Goal: Task Accomplishment & Management: Use online tool/utility

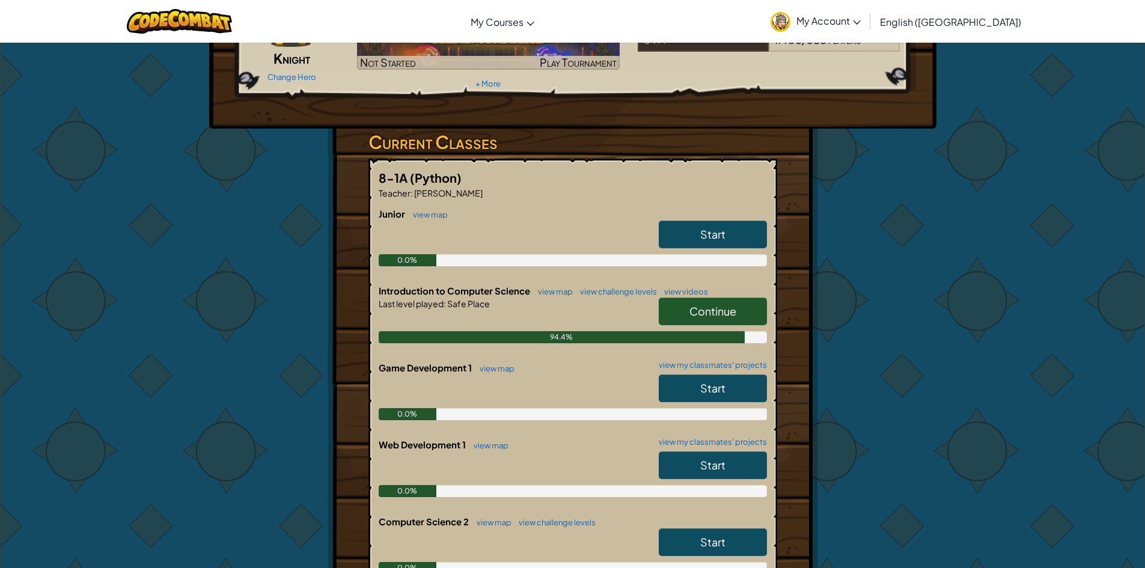
scroll to position [120, 0]
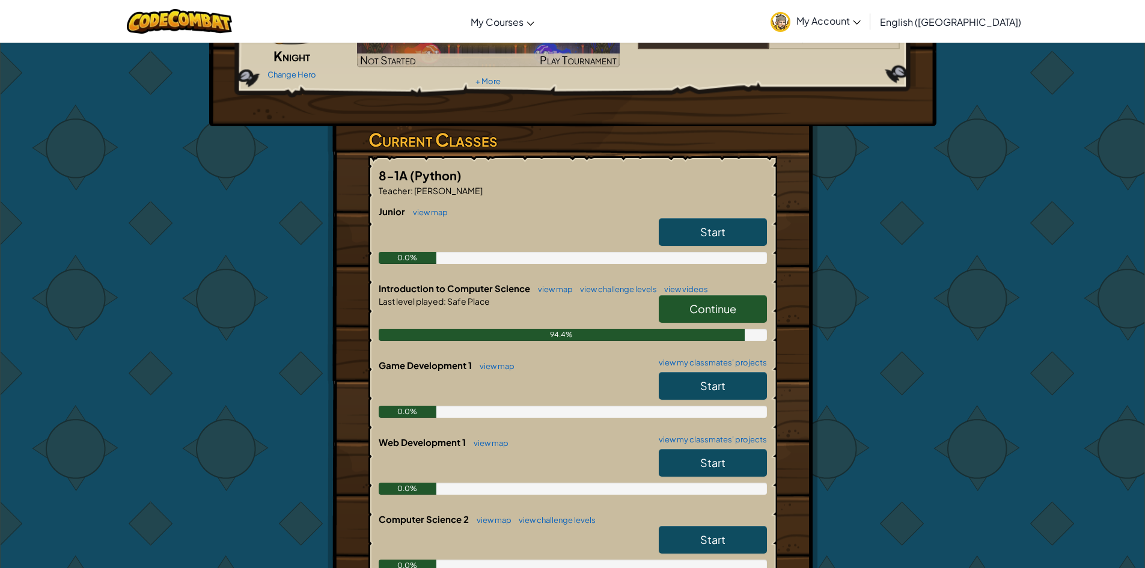
click at [706, 310] on span "Continue" at bounding box center [712, 309] width 47 height 14
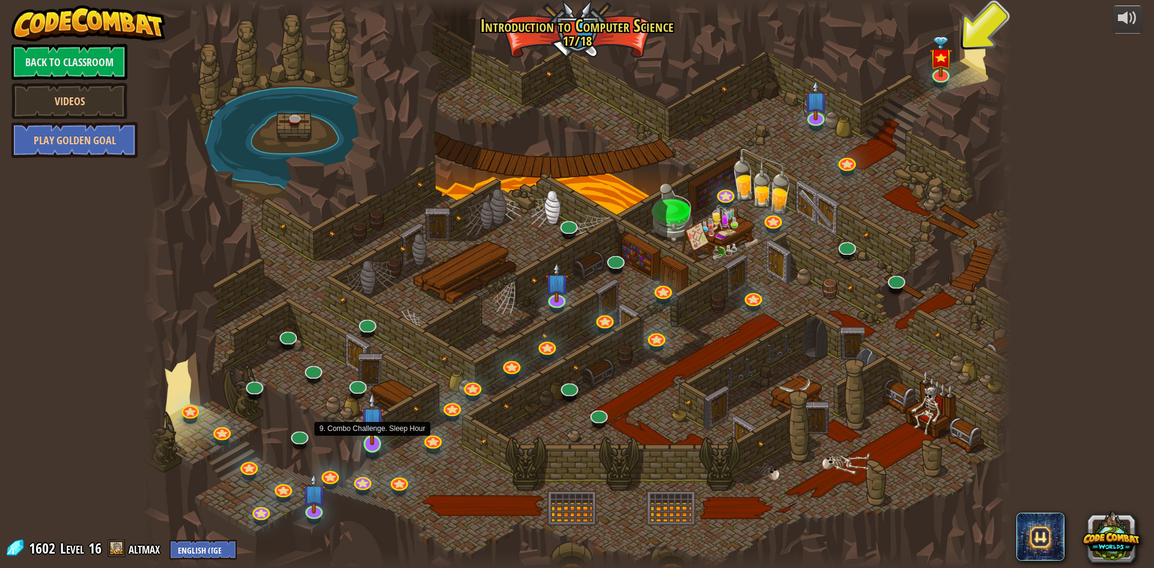
click at [374, 444] on img at bounding box center [372, 418] width 23 height 53
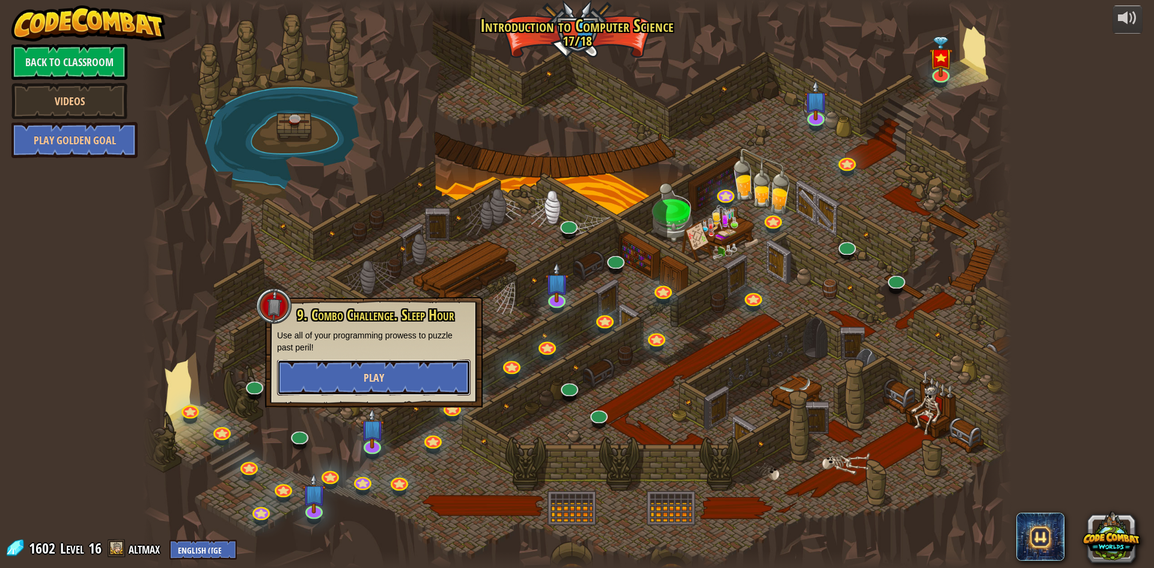
click at [394, 371] on button "Play" at bounding box center [374, 377] width 194 height 36
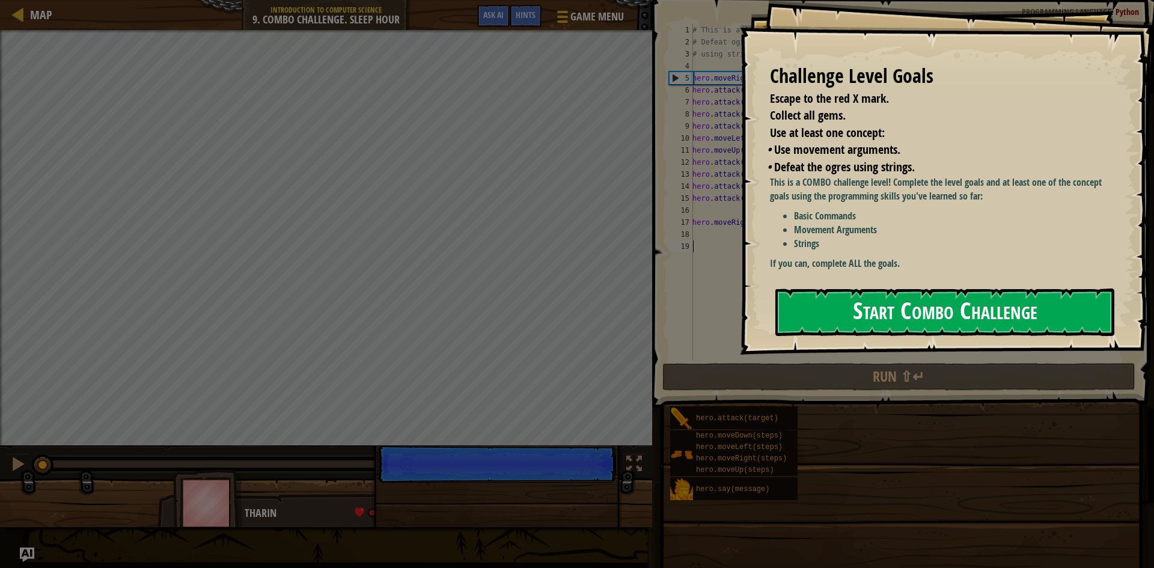
click at [878, 321] on button "Start Combo Challenge" at bounding box center [944, 312] width 339 height 47
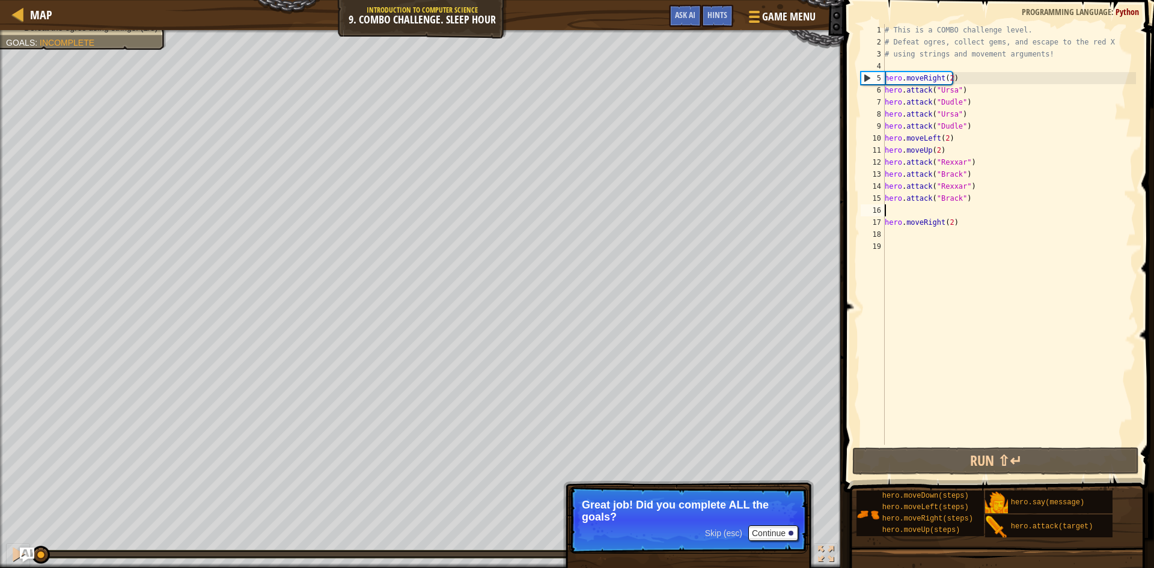
click at [950, 209] on div "# This is a COMBO challenge level. # Defeat [PERSON_NAME], collect gems, and es…" at bounding box center [1009, 246] width 254 height 445
click at [778, 530] on button "Continue" at bounding box center [773, 533] width 50 height 16
click at [778, 530] on p "Skip (esc) Continue Great job! Did you complete ALL the goals?" at bounding box center [688, 519] width 239 height 67
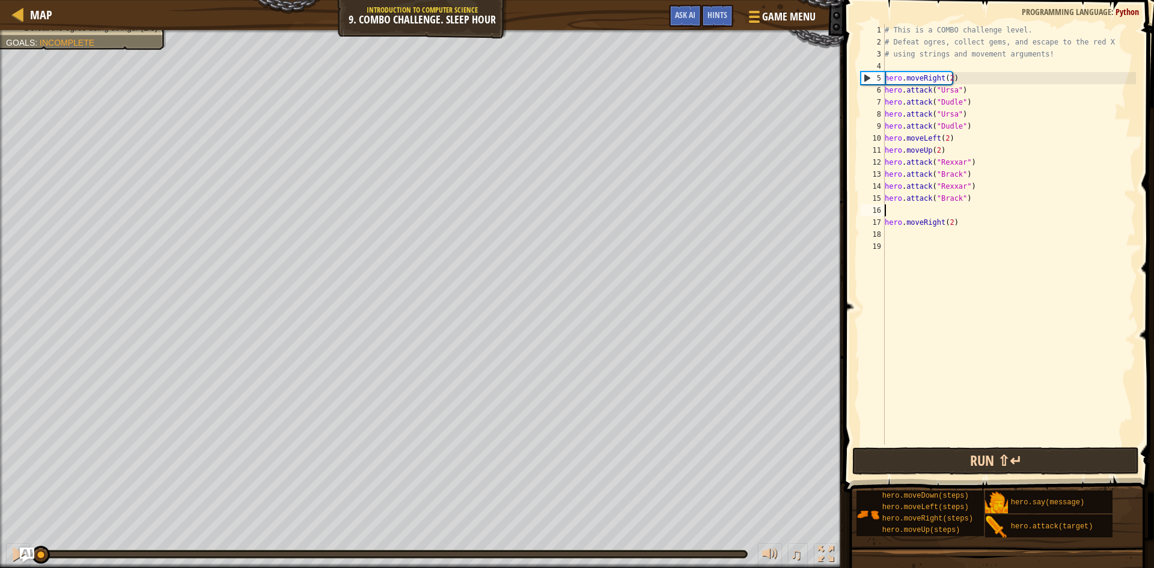
drag, startPoint x: 989, startPoint y: 436, endPoint x: 989, endPoint y: 459, distance: 23.4
click at [988, 440] on div "# This is a COMBO challenge level. # Defeat [PERSON_NAME], collect gems, and es…" at bounding box center [1009, 246] width 254 height 445
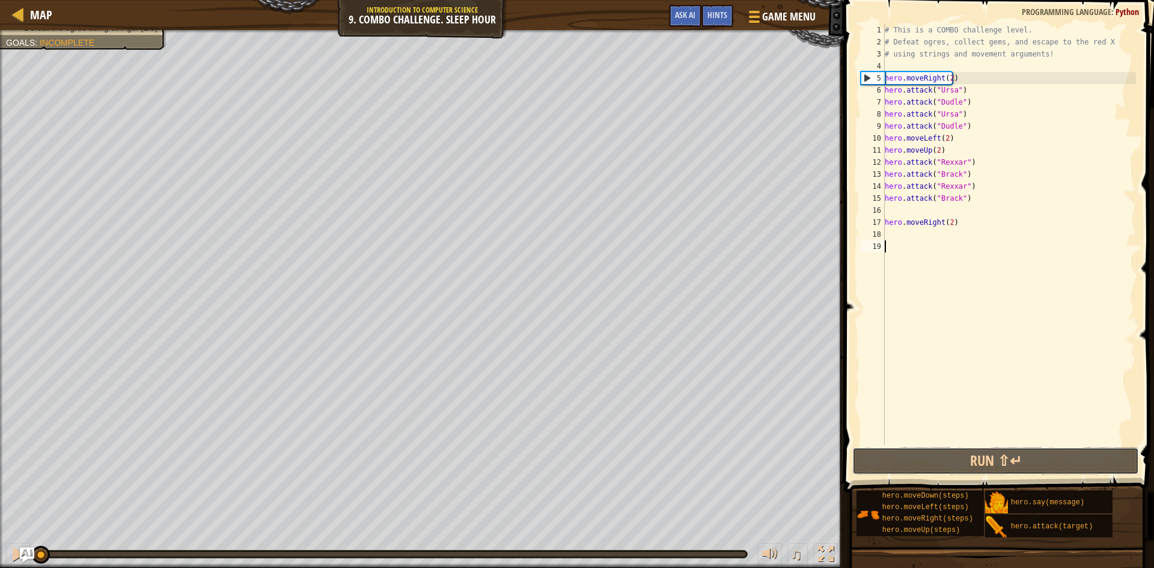
click at [977, 481] on div "Hints Videos 1 2 3 4 5 6 7 8 9 10 11 12 13 14 15 16 17 18 19 # This is a COMBO …" at bounding box center [997, 281] width 314 height 562
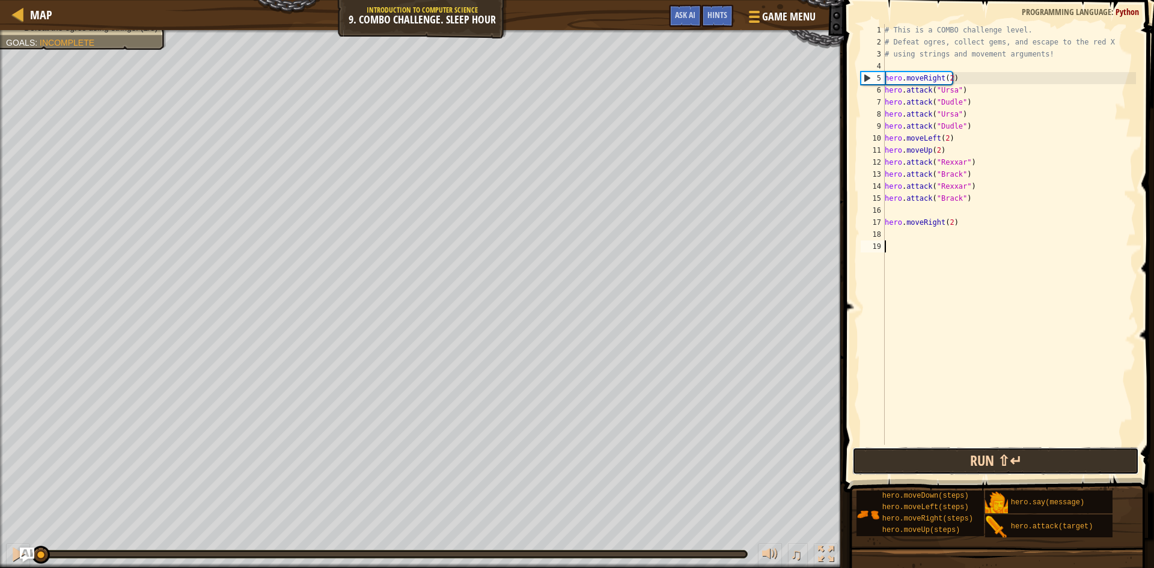
click at [978, 466] on button "Run ⇧↵" at bounding box center [995, 461] width 287 height 28
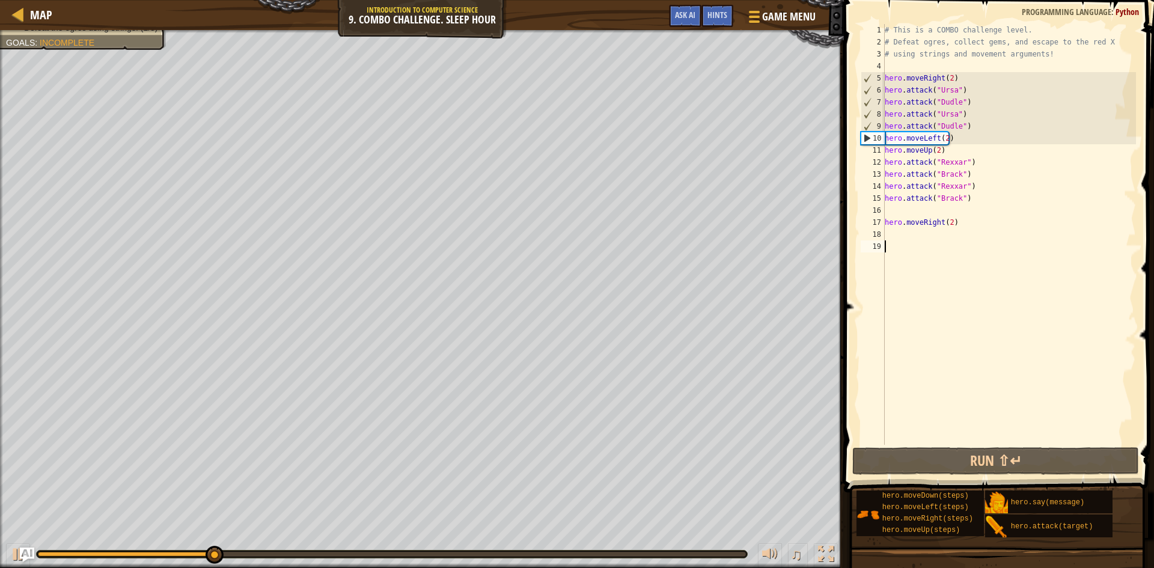
click at [950, 124] on div "# This is a COMBO challenge level. # Defeat [PERSON_NAME], collect gems, and es…" at bounding box center [1009, 246] width 254 height 445
click at [1006, 131] on div "# This is a COMBO challenge level. # Defeat [PERSON_NAME], collect gems, and es…" at bounding box center [1009, 234] width 254 height 421
click at [995, 129] on div "# This is a COMBO challenge level. # Defeat [PERSON_NAME], collect gems, and es…" at bounding box center [1009, 246] width 254 height 445
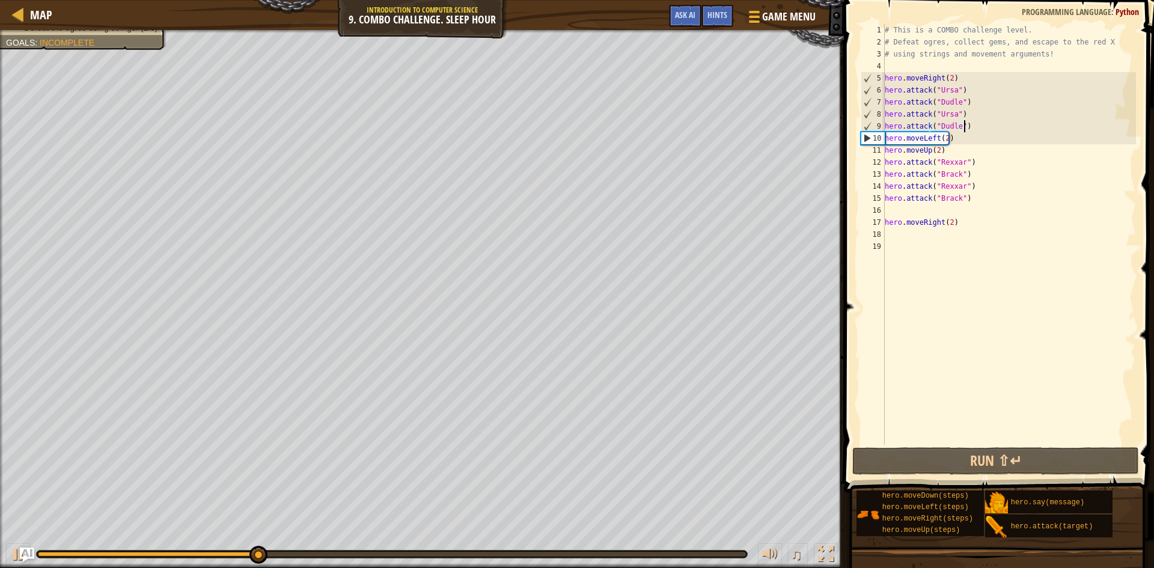
click at [974, 142] on div "# This is a COMBO challenge level. # Defeat [PERSON_NAME], collect gems, and es…" at bounding box center [1009, 246] width 254 height 445
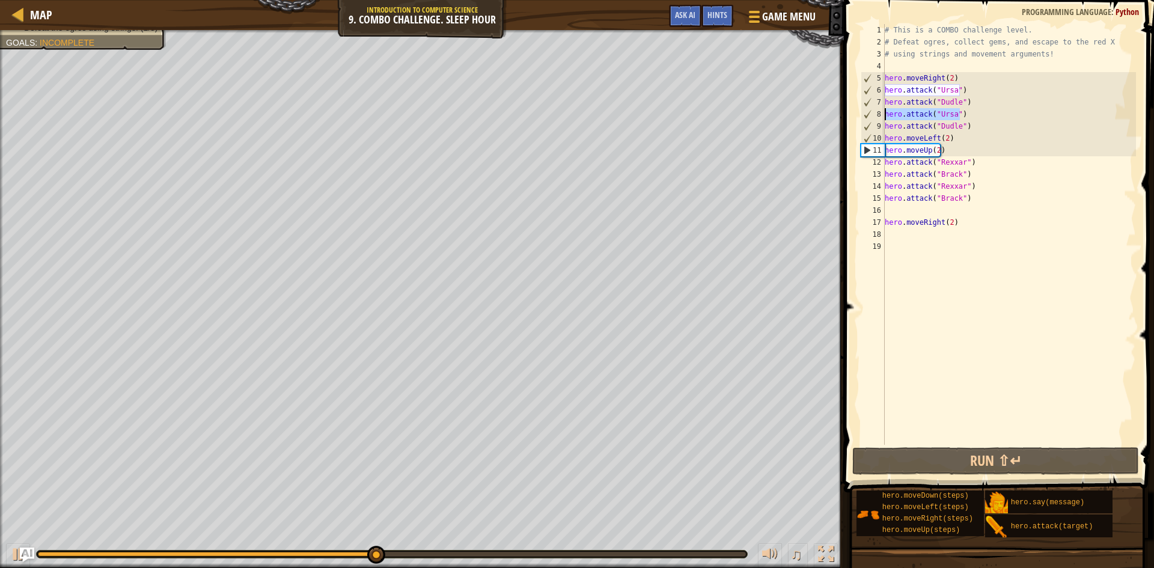
drag, startPoint x: 964, startPoint y: 113, endPoint x: 885, endPoint y: 110, distance: 79.4
click at [885, 110] on div "# This is a COMBO challenge level. # Defeat [PERSON_NAME], collect gems, and es…" at bounding box center [1009, 246] width 254 height 445
type textarea "hero.attack("Ursa")"
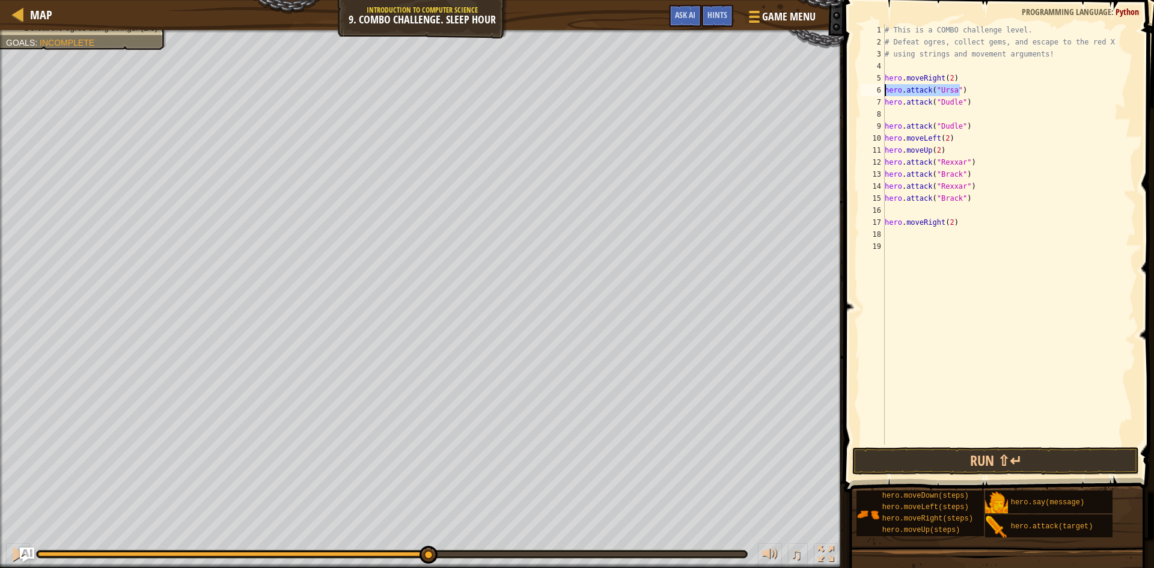
drag, startPoint x: 962, startPoint y: 90, endPoint x: 885, endPoint y: 93, distance: 77.0
click at [885, 93] on div "# This is a COMBO challenge level. # Defeat [PERSON_NAME], collect gems, and es…" at bounding box center [1009, 246] width 254 height 445
click at [984, 85] on div "# This is a COMBO challenge level. # Defeat [PERSON_NAME], collect gems, and es…" at bounding box center [1009, 234] width 254 height 421
type textarea "hero.attack("Ursa")\"
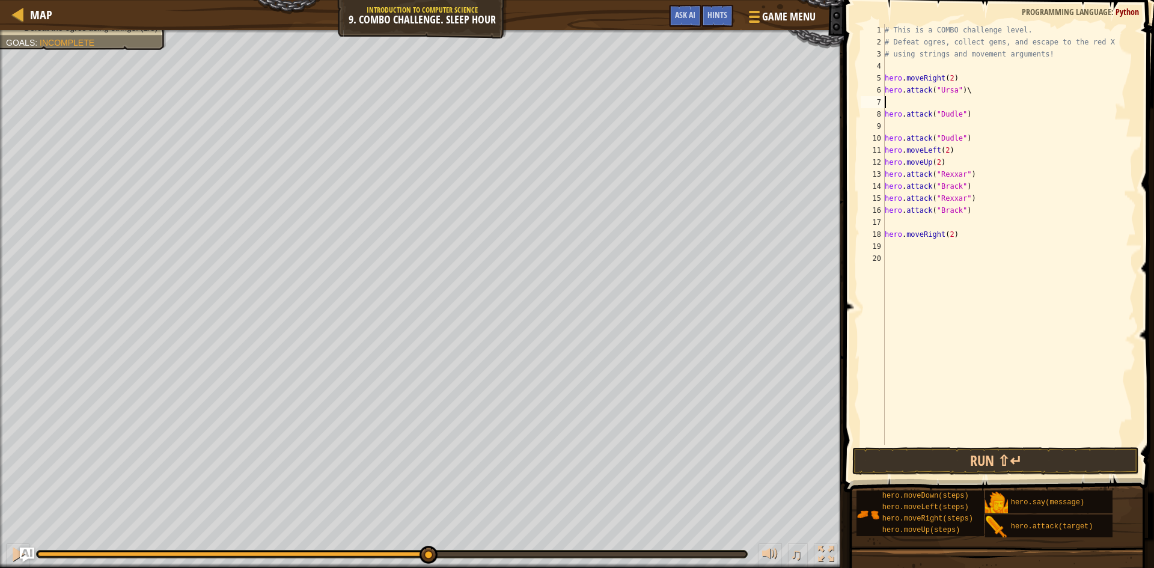
paste textarea "hero.attack("Ursa")"
click at [989, 84] on div "# This is a COMBO challenge level. # Defeat [PERSON_NAME], collect gems, and es…" at bounding box center [1009, 246] width 254 height 445
click at [920, 448] on button "Run ⇧↵" at bounding box center [995, 461] width 287 height 28
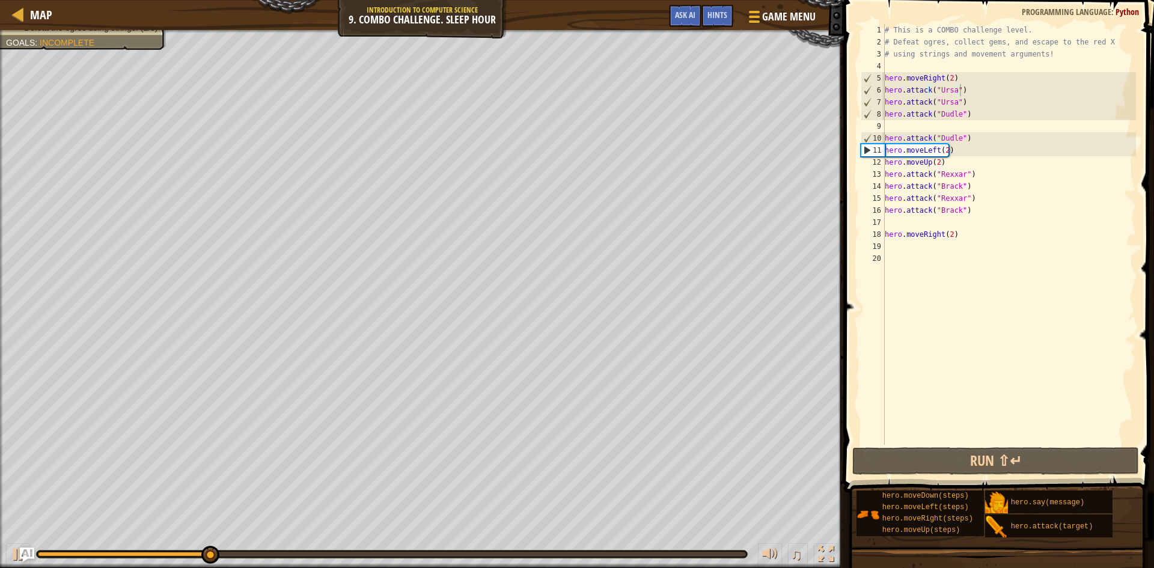
type textarea "hero.attack("Dudle")"
drag, startPoint x: 920, startPoint y: 447, endPoint x: 986, endPoint y: 132, distance: 321.3
click at [986, 132] on div "# This is a COMBO challenge level. # Defeat [PERSON_NAME], collect gems, and es…" at bounding box center [1009, 246] width 254 height 445
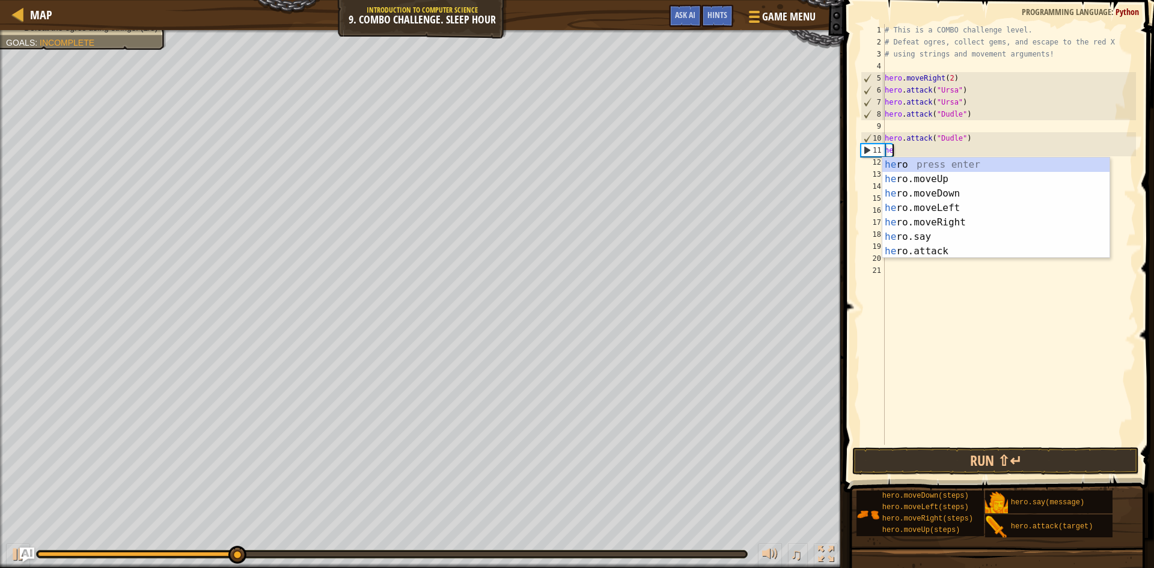
type textarea "hero"
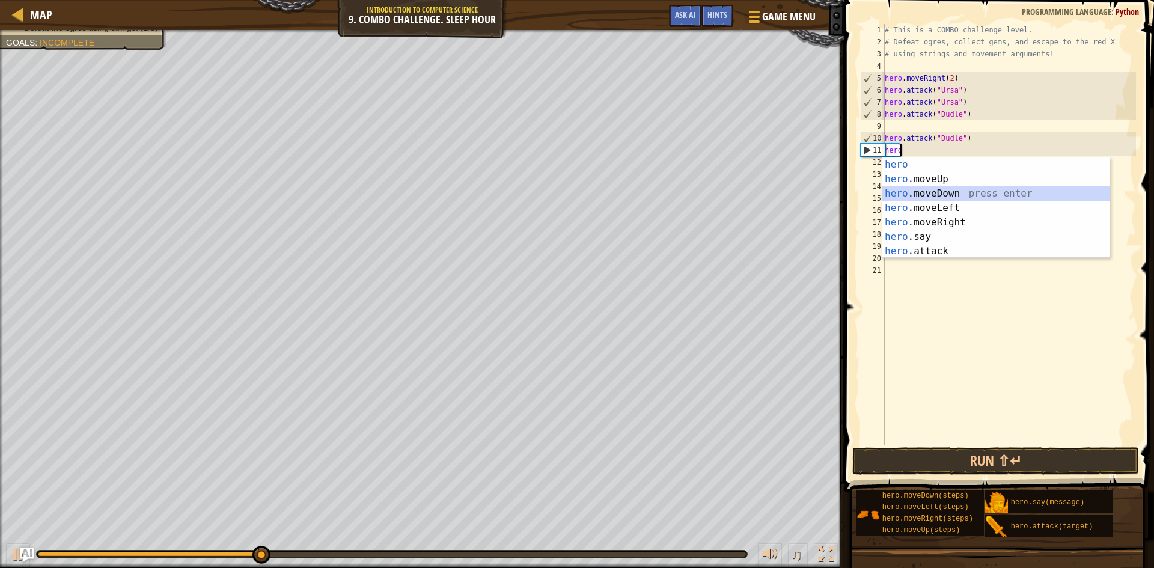
click at [967, 190] on div "hero press enter hero .moveUp press enter hero .moveDown press enter hero .move…" at bounding box center [995, 222] width 227 height 130
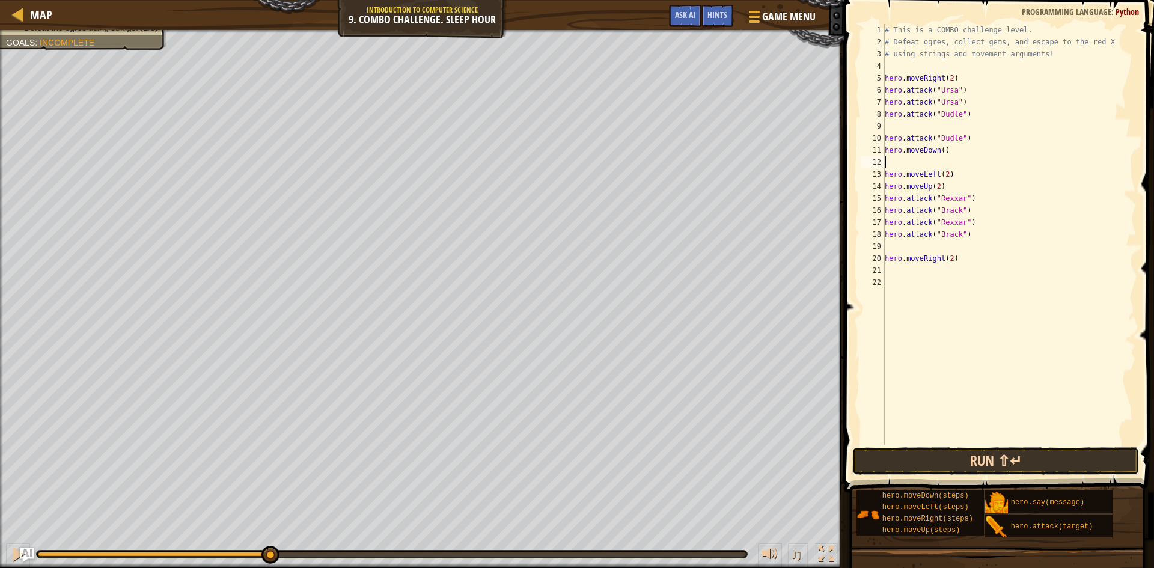
click at [977, 457] on button "Run ⇧↵" at bounding box center [995, 461] width 287 height 28
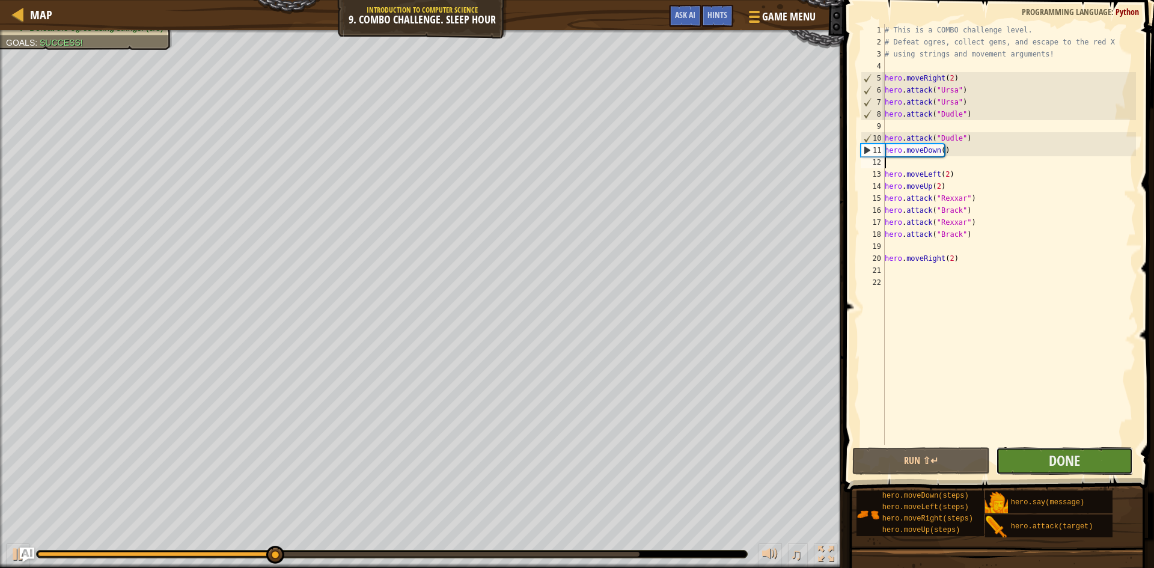
click at [1040, 472] on button "Done" at bounding box center [1065, 461] width 138 height 28
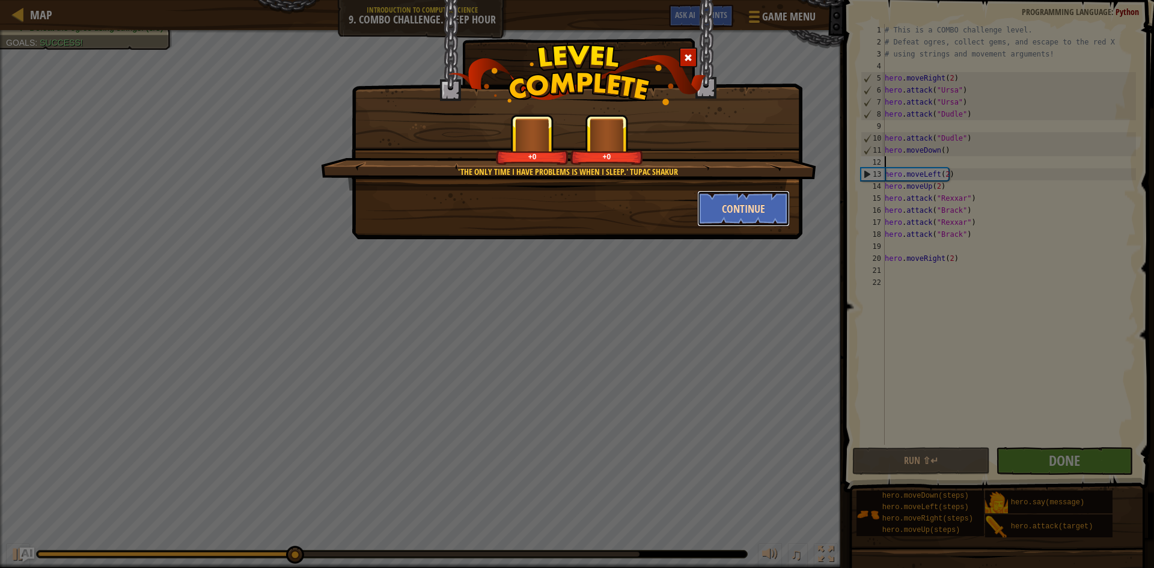
click at [738, 216] on button "Continue" at bounding box center [743, 209] width 93 height 36
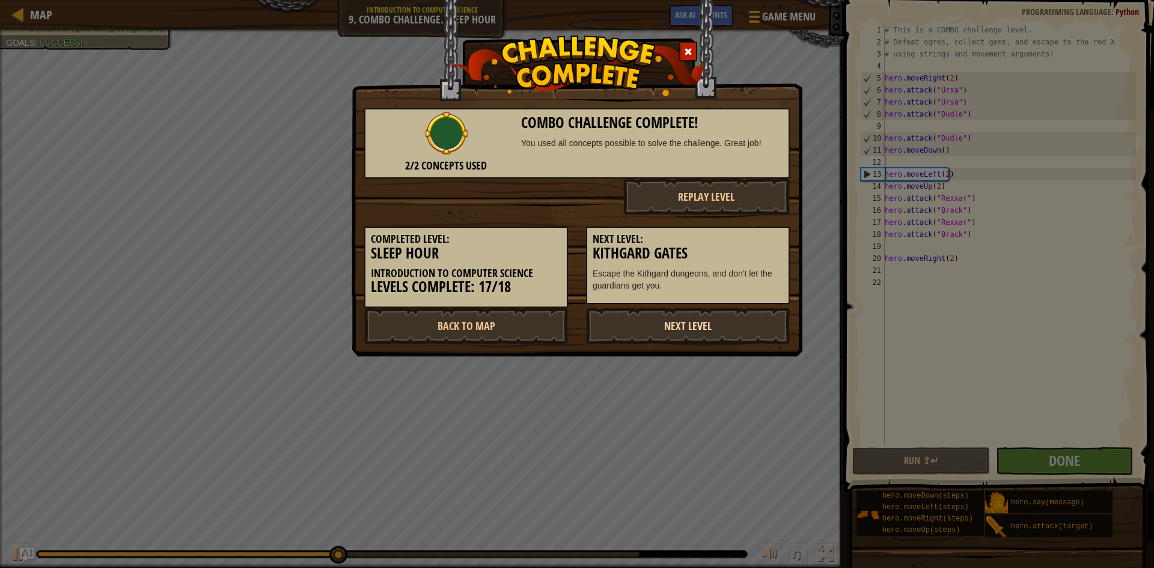
click at [675, 325] on link "Next Level" at bounding box center [688, 326] width 204 height 36
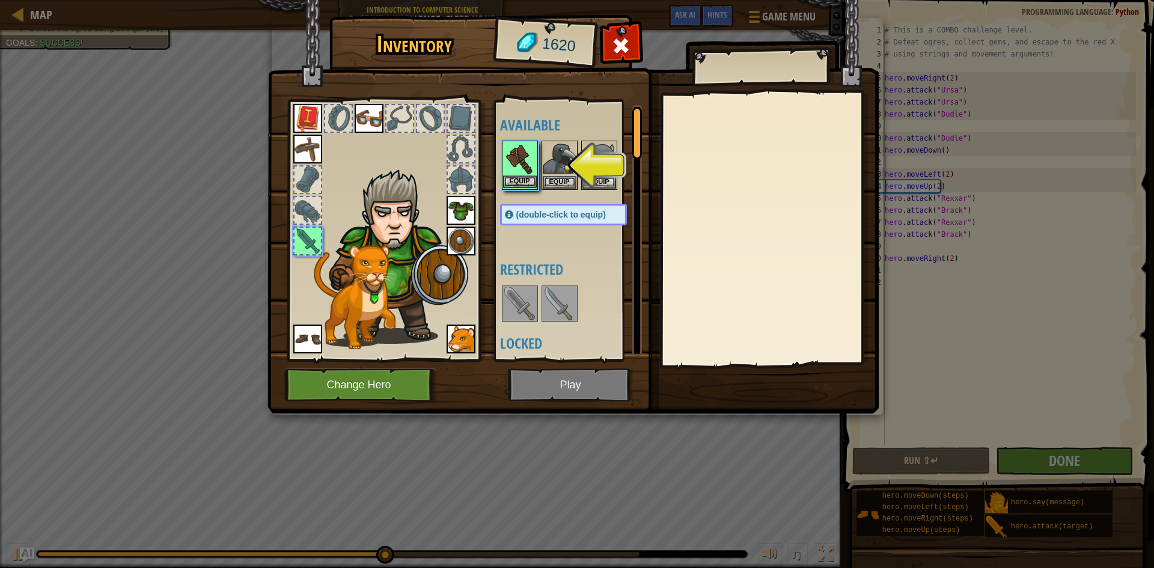
click at [520, 174] on img at bounding box center [520, 159] width 34 height 34
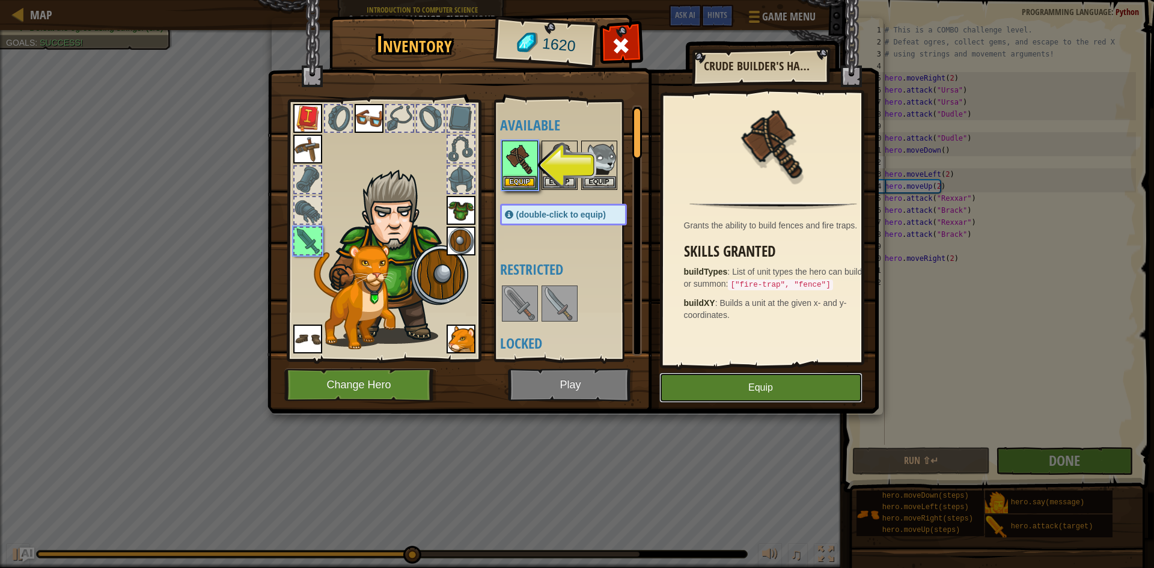
click at [742, 385] on button "Equip" at bounding box center [760, 388] width 203 height 30
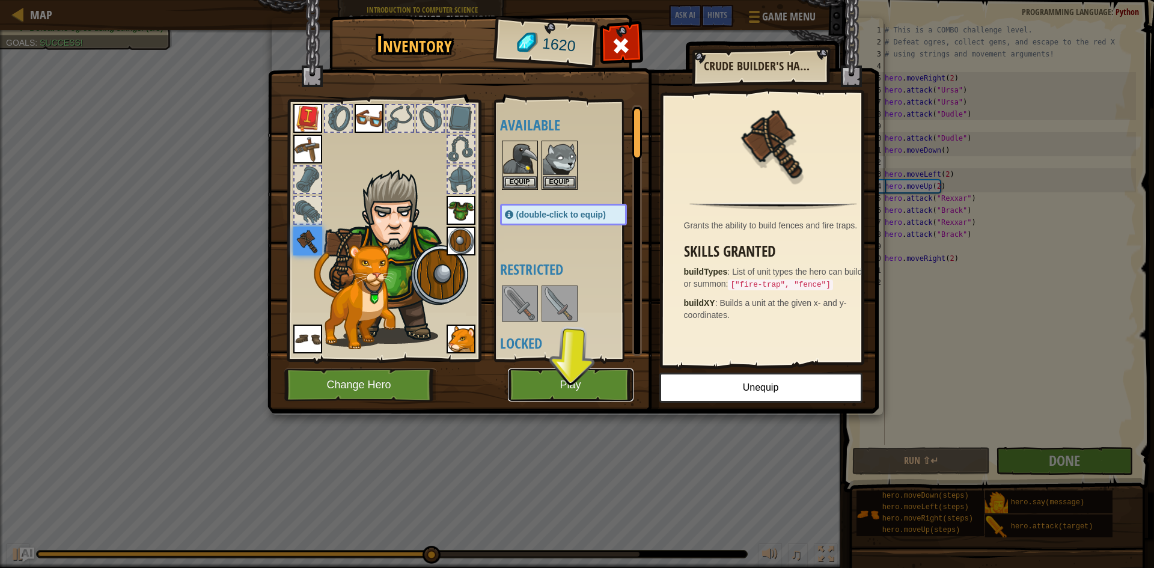
click at [587, 372] on button "Play" at bounding box center [571, 384] width 126 height 33
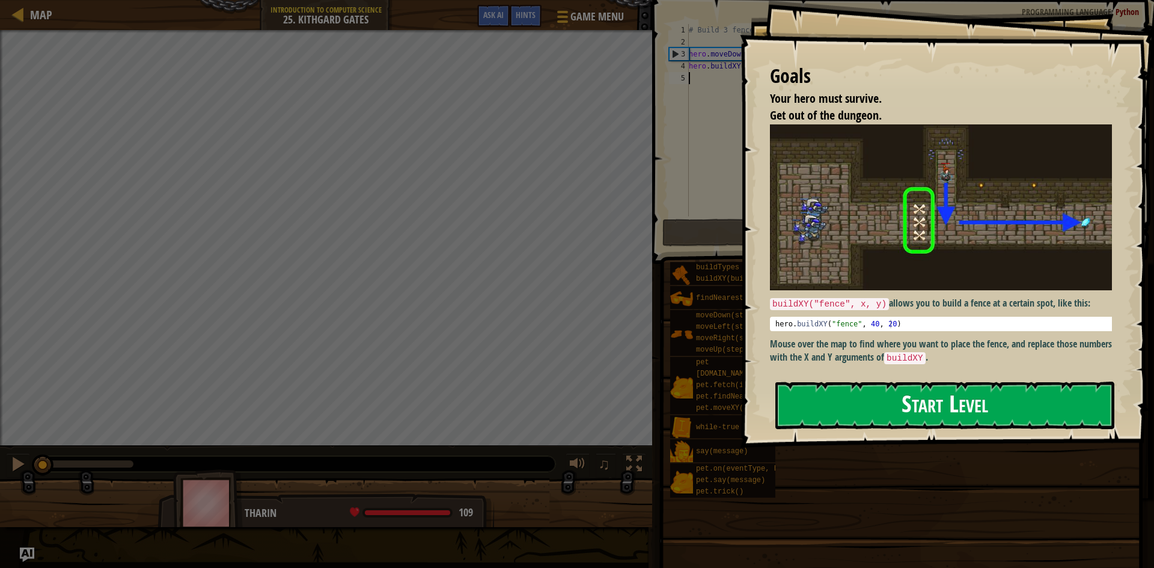
click at [839, 393] on button "Start Level" at bounding box center [944, 405] width 339 height 47
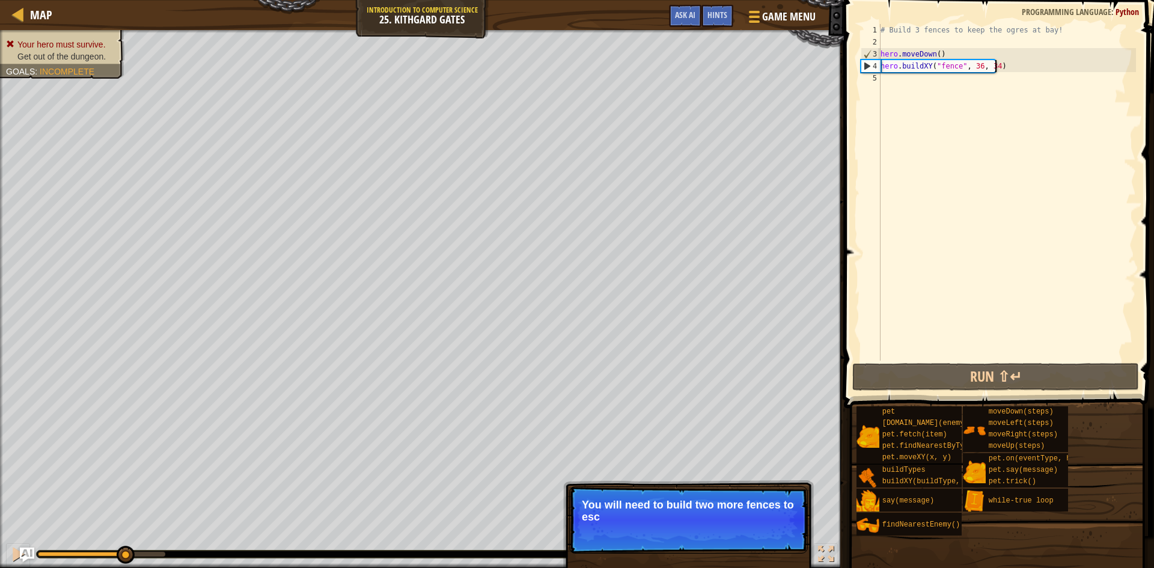
click at [1021, 64] on div "# Build 3 fences to keep the ogres at bay! hero . moveDown ( ) hero . buildXY (…" at bounding box center [1007, 204] width 258 height 361
drag, startPoint x: 1007, startPoint y: 64, endPoint x: 876, endPoint y: 69, distance: 131.1
click at [876, 69] on div "hero.buildXY("fence", 36, 34) 1 2 3 4 5 # Build 3 fences to keep the ogres at b…" at bounding box center [997, 192] width 278 height 337
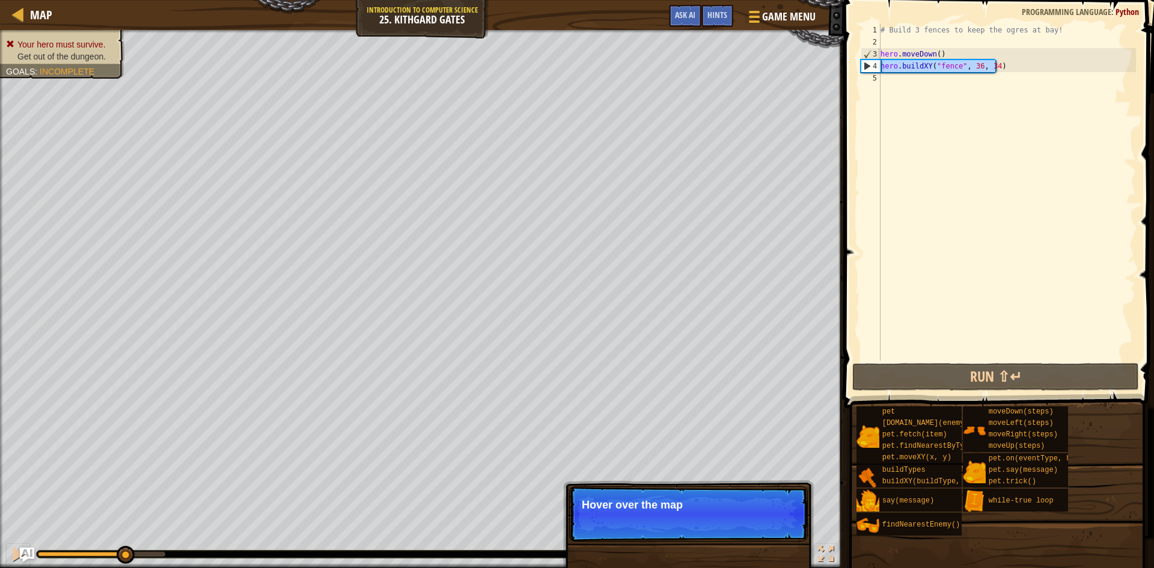
click at [1046, 67] on div "# Build 3 fences to keep the ogres at bay! hero . moveDown ( ) hero . buildXY (…" at bounding box center [1007, 192] width 258 height 337
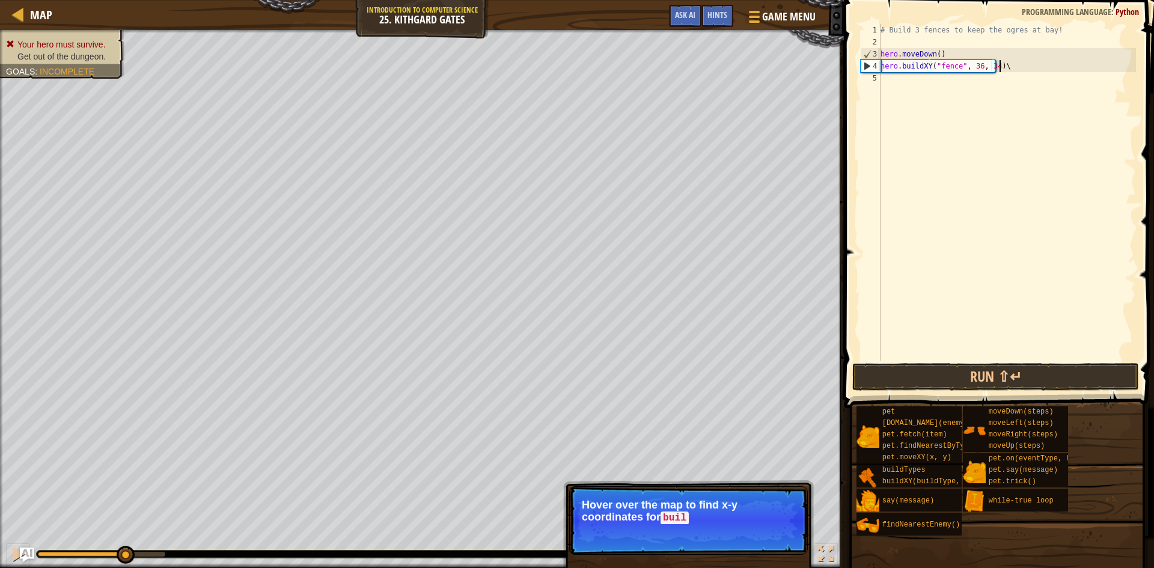
scroll to position [5, 10]
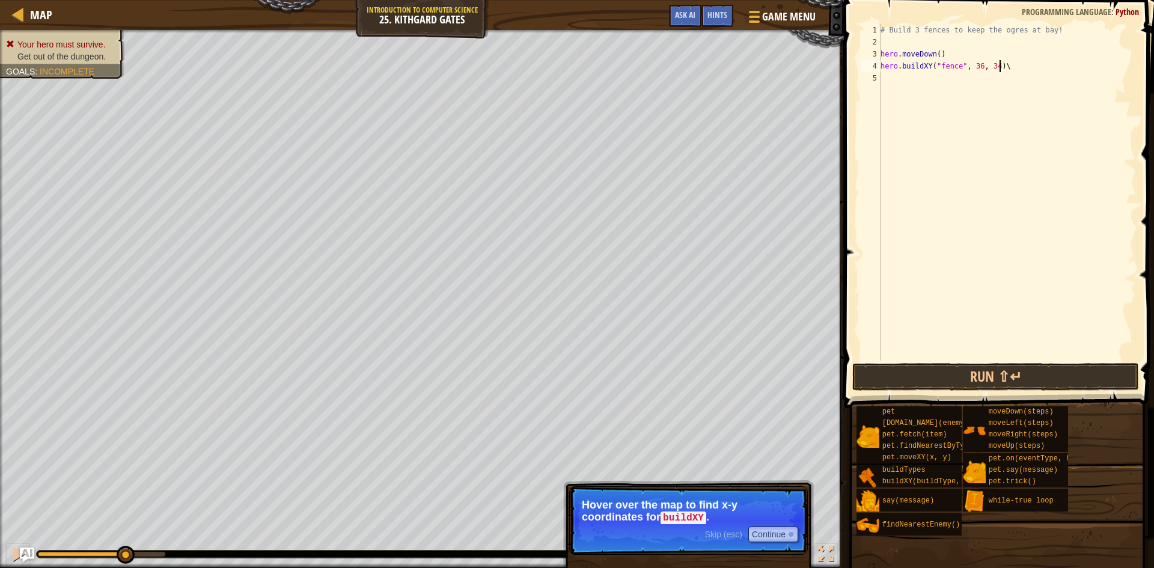
type textarea "hero.buildXY("fence", 36, 34)"
paste textarea "hero.buildXY("fence", 36, 34)"
click at [992, 74] on div "# Build 3 fences to keep the ogres at bay! hero . moveDown ( ) hero . buildXY (…" at bounding box center [1007, 204] width 258 height 361
type textarea "hero.buildXY("fence", 36, 31)"
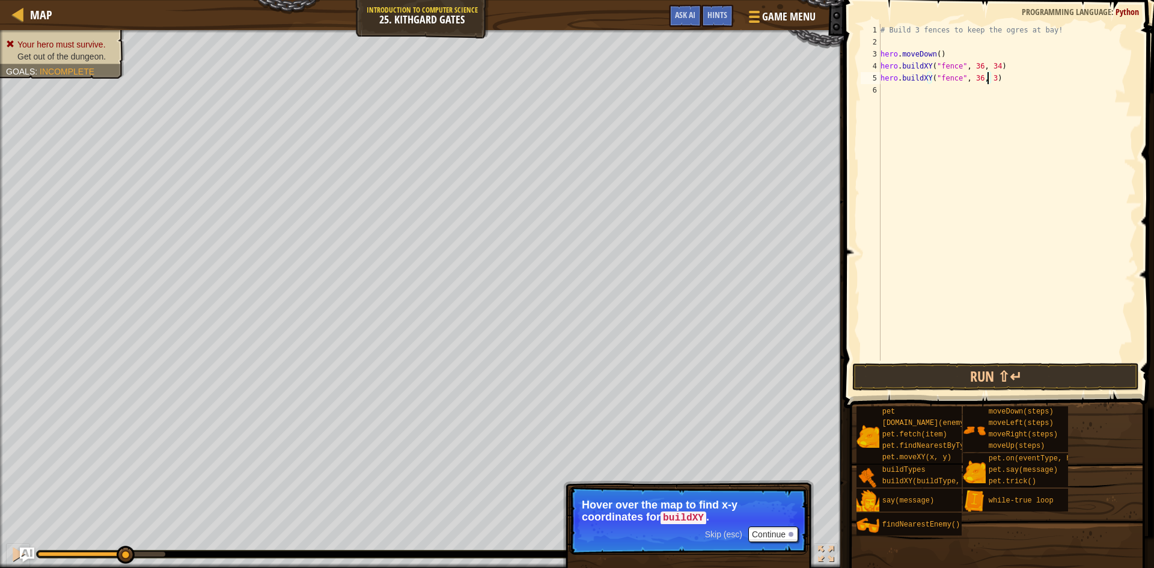
scroll to position [5, 9]
click at [1011, 77] on div "# Build 3 fences to keep the ogres at bay! hero . moveDown ( ) hero . buildXY (…" at bounding box center [1007, 204] width 258 height 361
paste textarea "hero.buildXY("fence", 36, 34)"
click at [993, 90] on div "# Build 3 fences to keep the ogres at bay! hero . moveDown ( ) hero . buildXY (…" at bounding box center [1007, 204] width 258 height 361
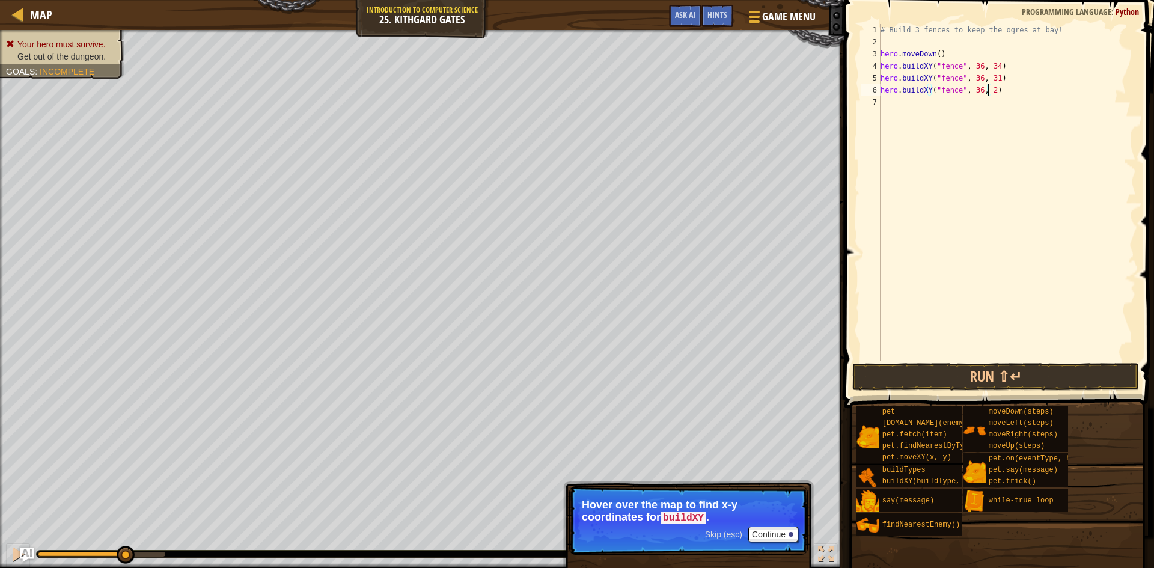
scroll to position [5, 9]
type textarea "hero.buildXY("fence", 36, 26)"
click at [984, 377] on button "Run ⇧↵" at bounding box center [995, 377] width 287 height 28
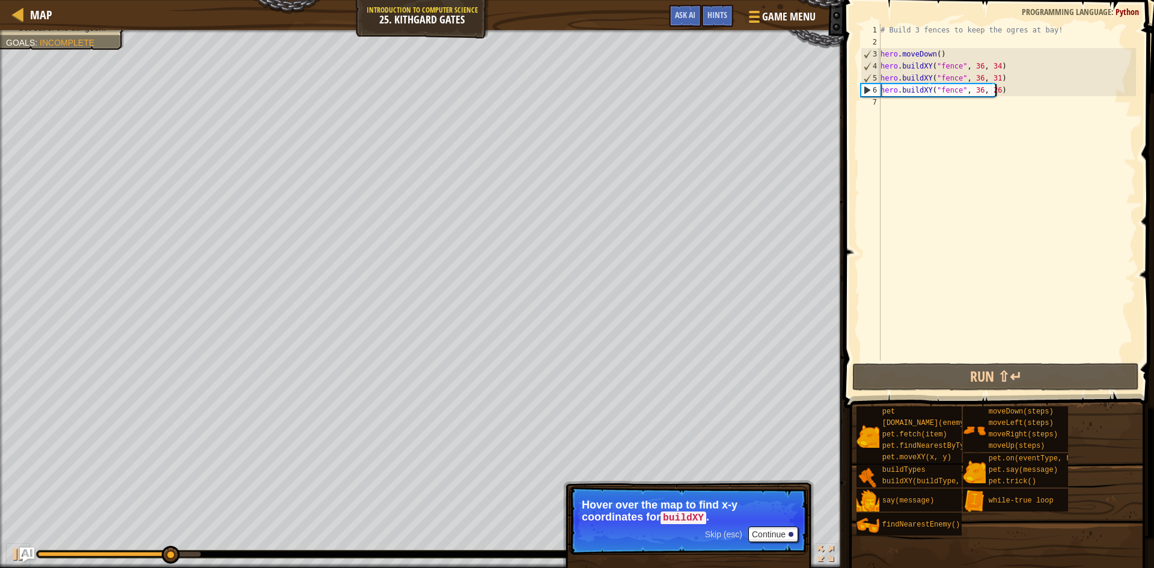
click at [1022, 88] on div "# Build 3 fences to keep the ogres at bay! hero . moveDown ( ) hero . buildXY (…" at bounding box center [1007, 204] width 258 height 361
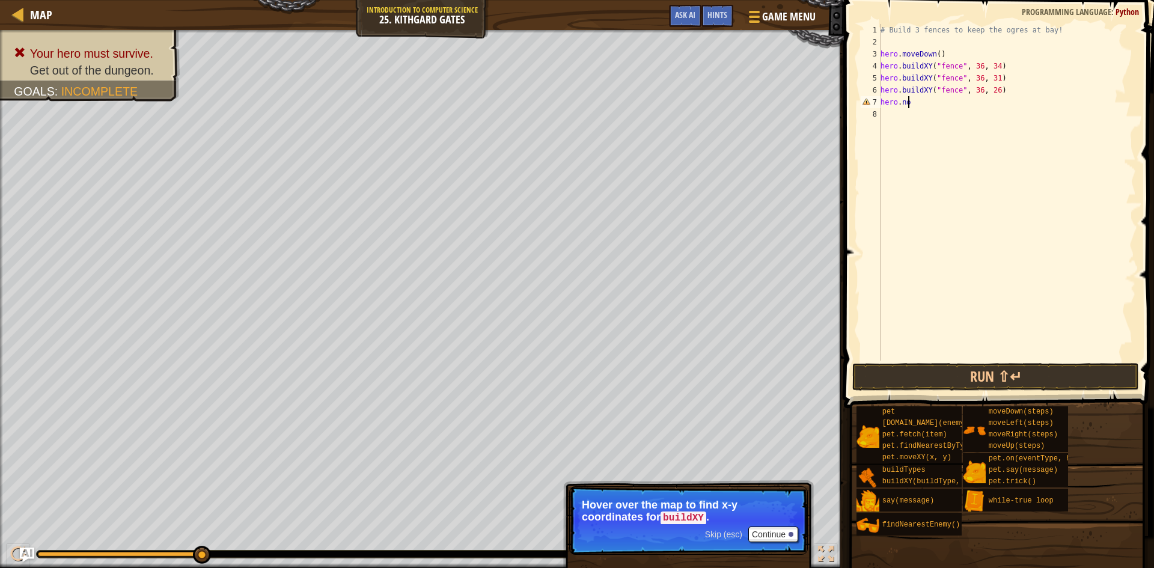
scroll to position [5, 1]
type textarea "hero.m"
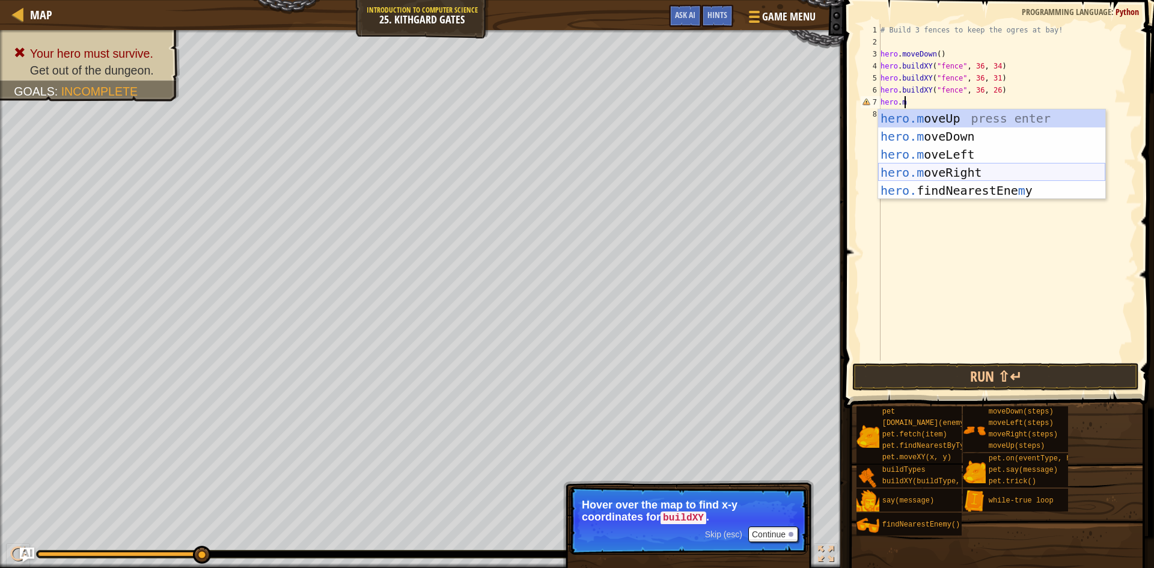
drag, startPoint x: 964, startPoint y: 167, endPoint x: 964, endPoint y: 153, distance: 13.2
click at [964, 164] on div "hero.m oveUp press enter hero.m oveDown press enter hero.m oveLeft press enter …" at bounding box center [991, 172] width 227 height 126
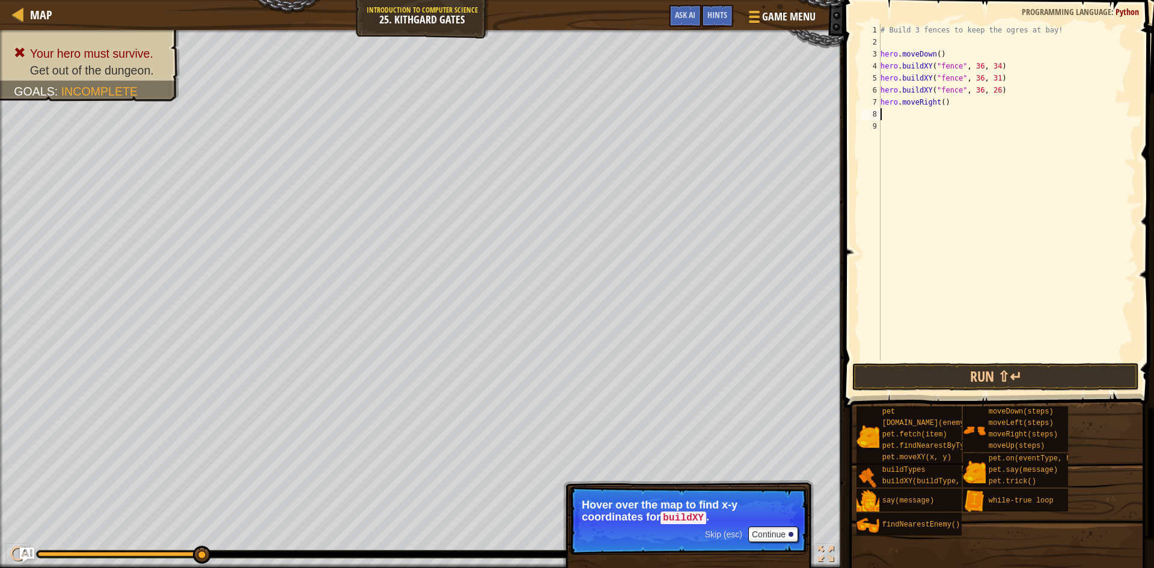
scroll to position [5, 0]
click at [938, 102] on div "# Build 3 fences to keep the ogres at bay! hero . moveDown ( ) hero . buildXY (…" at bounding box center [1007, 204] width 258 height 361
click at [938, 379] on button "Run ⇧↵" at bounding box center [995, 377] width 287 height 28
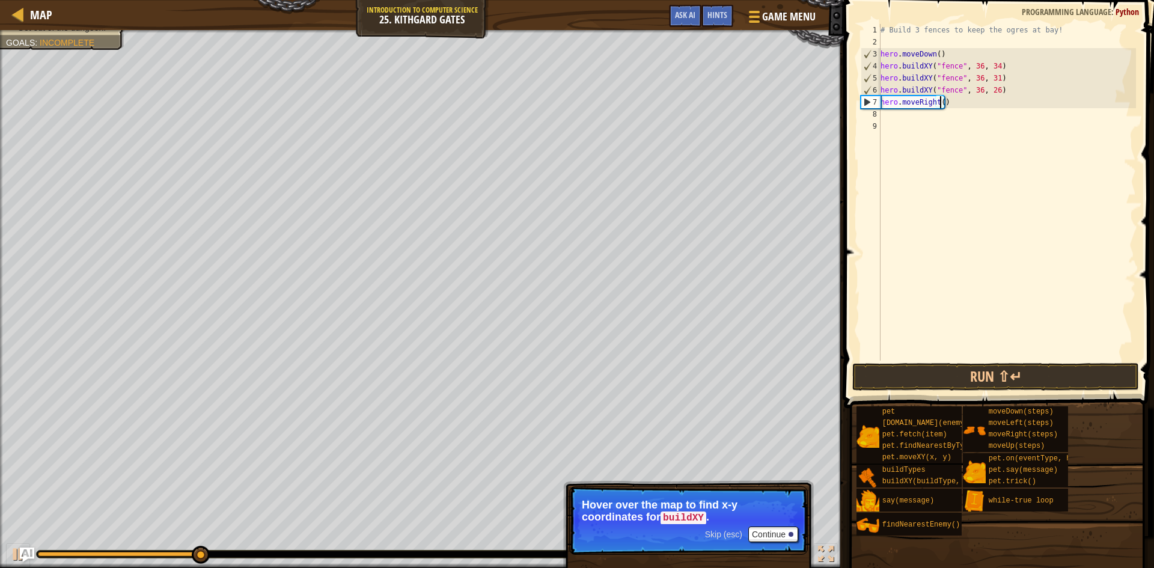
type textarea "hero.moveRight(3)"
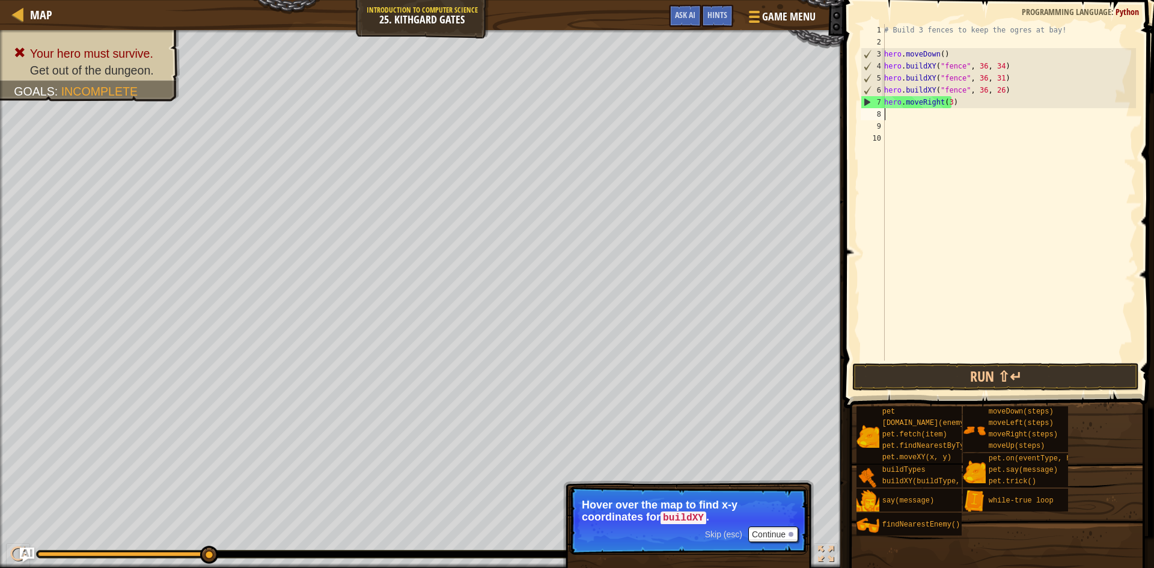
scroll to position [5, 0]
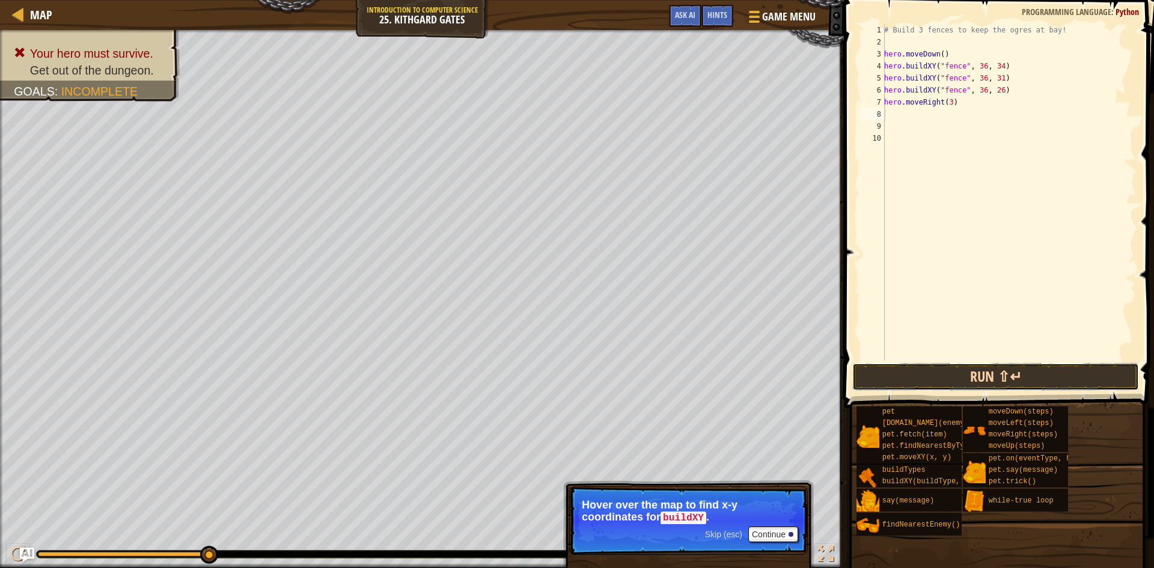
click at [919, 374] on button "Run ⇧↵" at bounding box center [995, 377] width 287 height 28
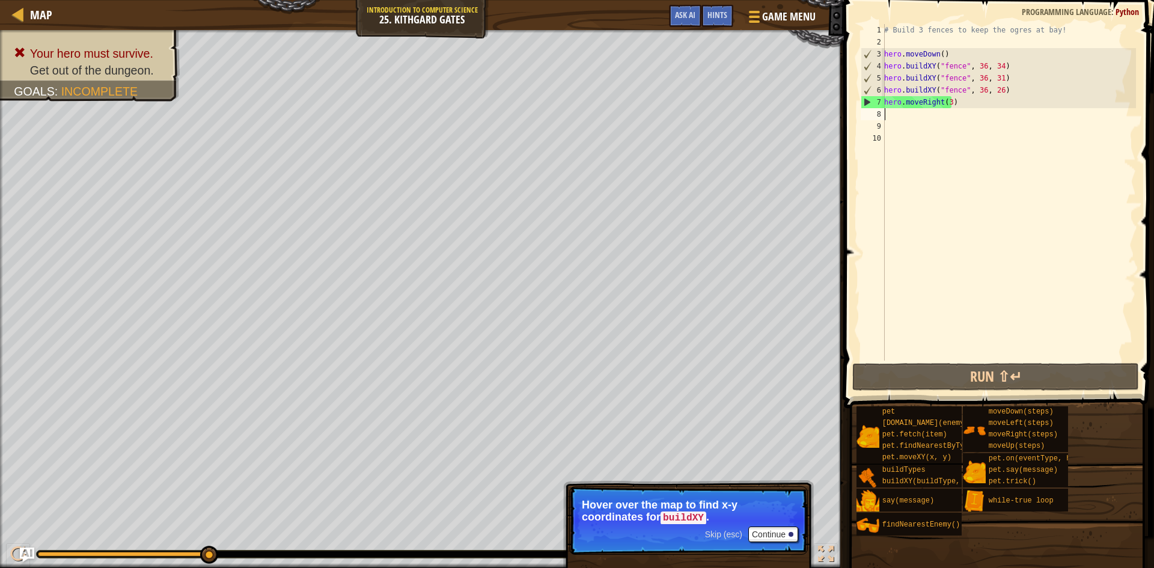
click at [995, 84] on div "# Build 3 fences to keep the ogres at bay! hero . moveDown ( ) hero . buildXY (…" at bounding box center [1009, 204] width 254 height 361
click at [997, 94] on div "# Build 3 fences to keep the ogres at bay! hero . moveDown ( ) hero . buildXY (…" at bounding box center [1009, 204] width 254 height 361
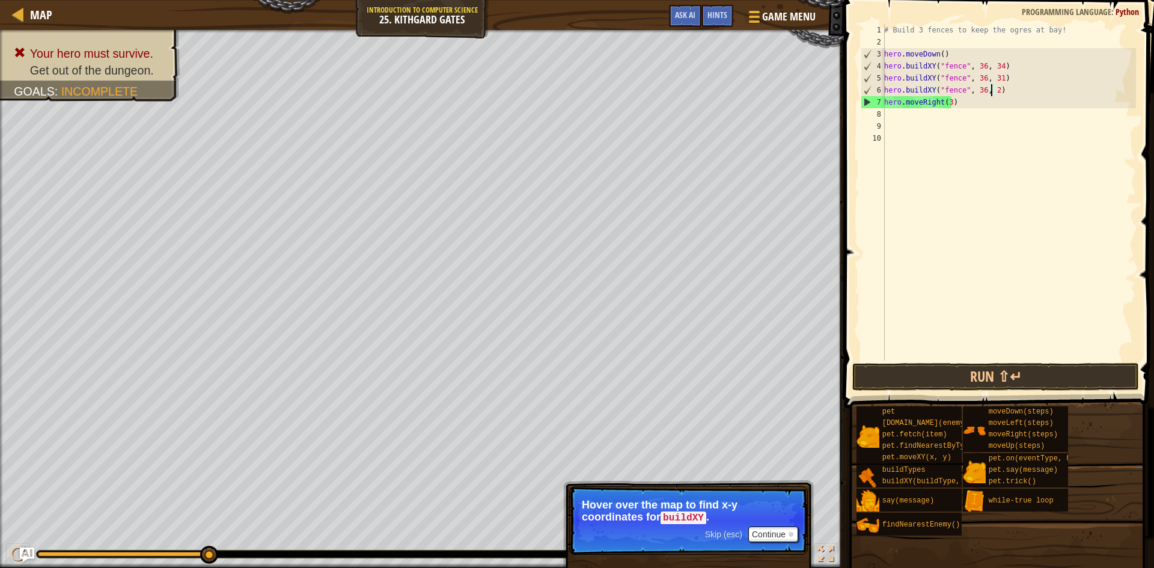
scroll to position [5, 9]
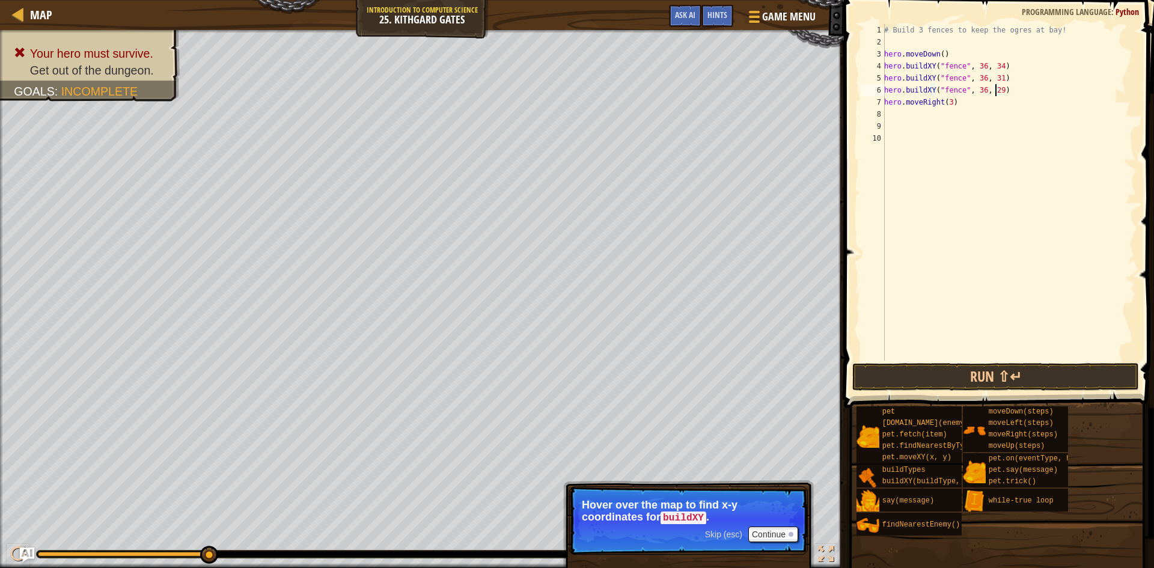
type textarea "hero.buildXY("fence", 36, 29)"
drag, startPoint x: 992, startPoint y: 361, endPoint x: 991, endPoint y: 372, distance: 11.5
click at [991, 361] on span at bounding box center [1000, 187] width 320 height 444
click at [991, 372] on button "Run ⇧↵" at bounding box center [995, 377] width 287 height 28
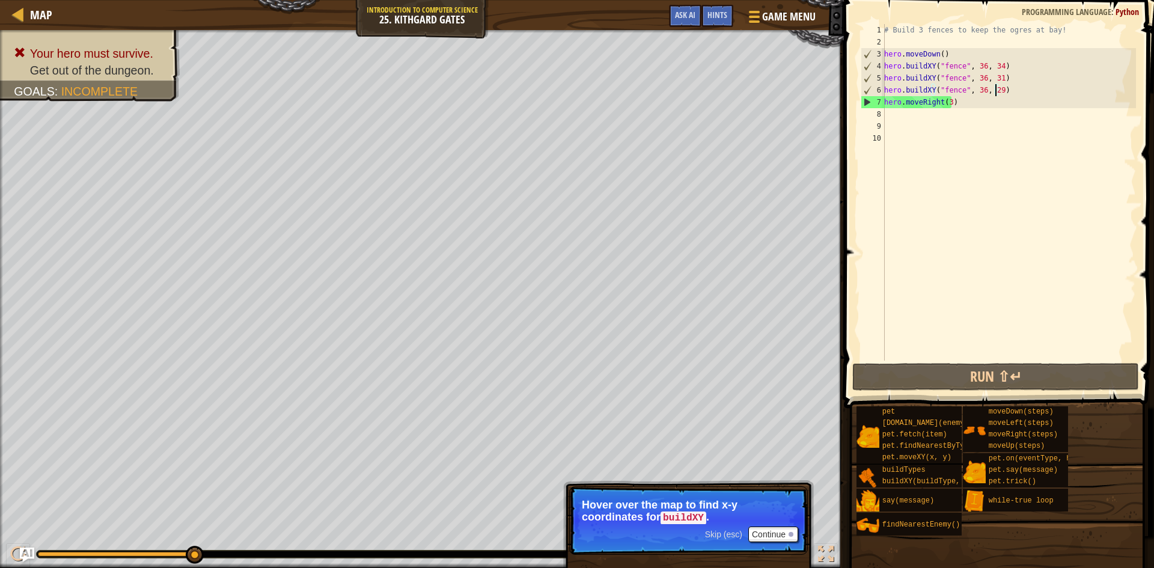
click at [1009, 92] on div "# Build 3 fences to keep the ogres at bay! hero . moveDown ( ) hero . buildXY (…" at bounding box center [1009, 204] width 254 height 361
paste textarea "hero.buildXY("fence", 36, 34)"
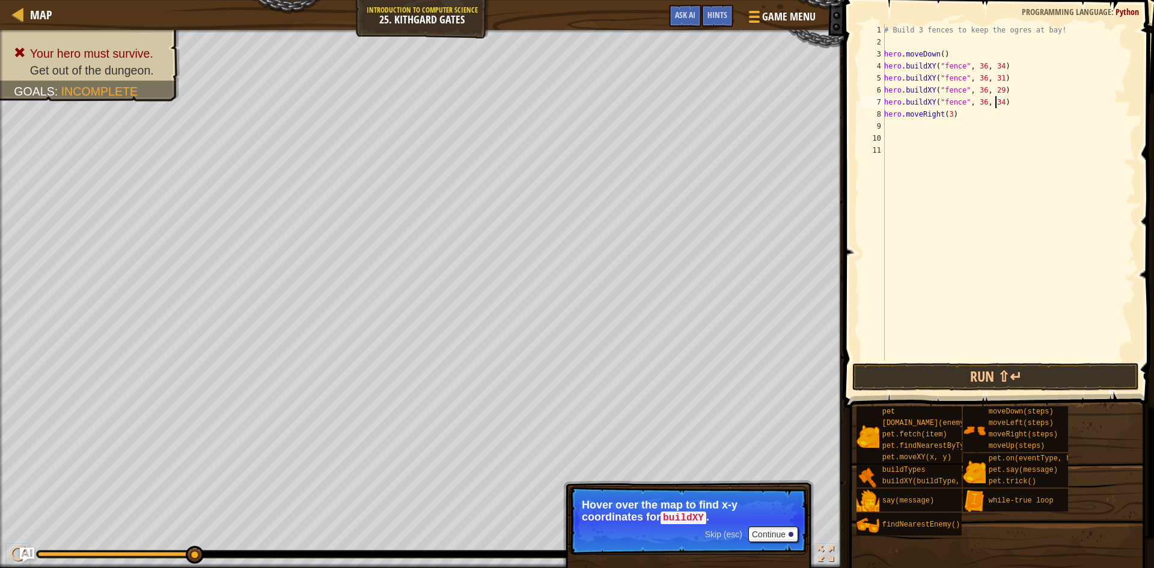
click at [996, 100] on div "# Build 3 fences to keep the ogres at bay! hero . moveDown ( ) hero . buildXY (…" at bounding box center [1009, 204] width 254 height 361
click at [999, 383] on button "Run ⇧↵" at bounding box center [995, 377] width 287 height 28
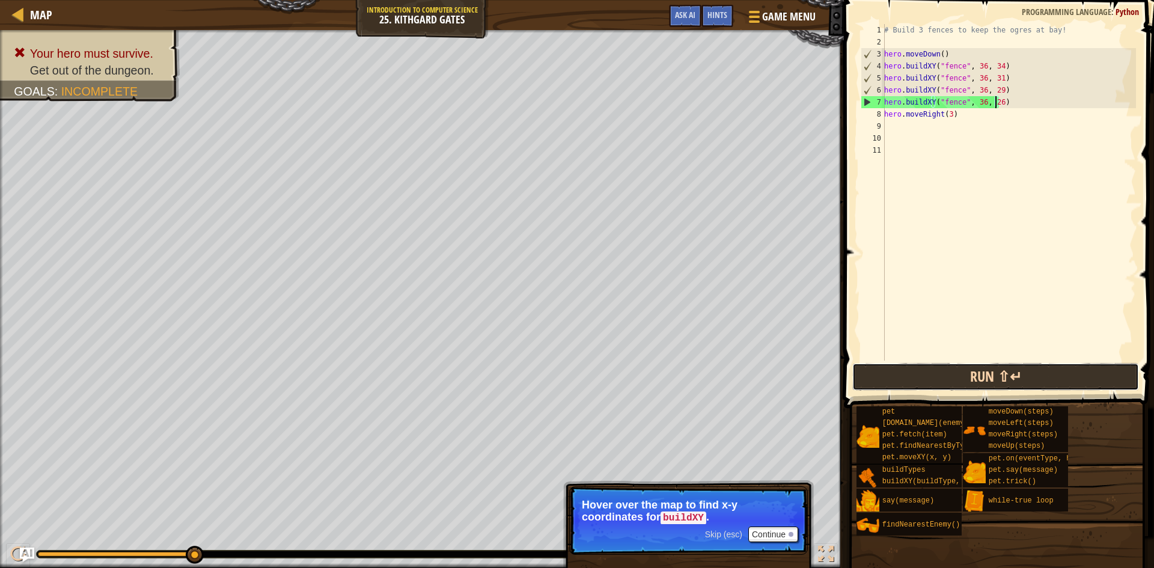
click at [1012, 383] on button "Run ⇧↵" at bounding box center [995, 377] width 287 height 28
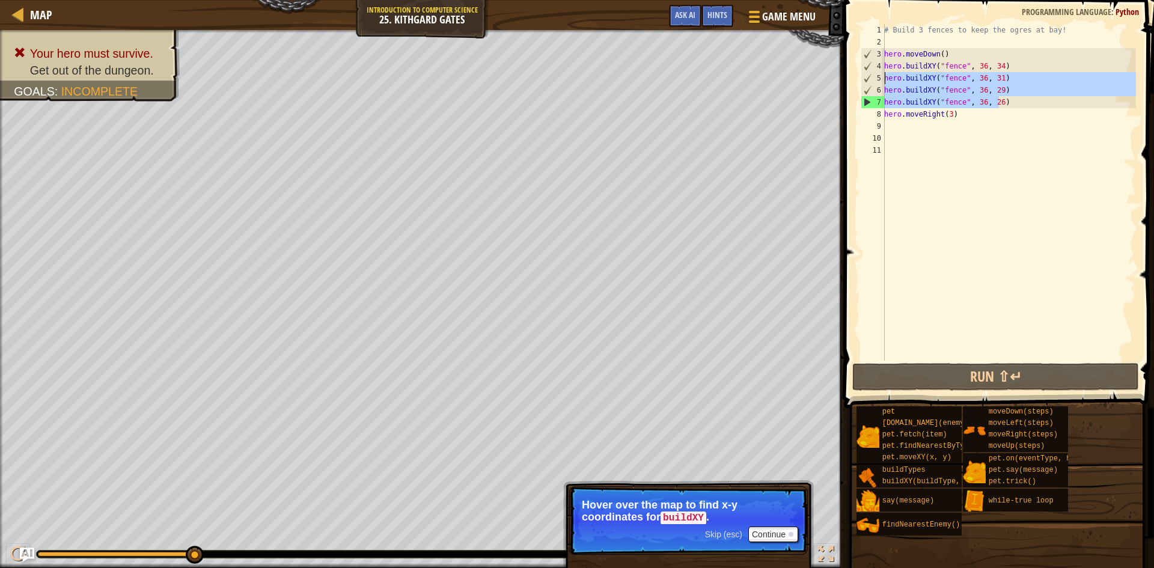
drag, startPoint x: 1007, startPoint y: 107, endPoint x: 861, endPoint y: 80, distance: 149.1
click at [861, 80] on div "hero.buildXY("fence", 36, 26) 1 2 3 4 5 6 7 8 9 10 11 # Build 3 fences to keep …" at bounding box center [997, 192] width 278 height 337
type textarea "hero.buildXY("fence", 36, 31) hero.buildXY("fence", 36, 29)"
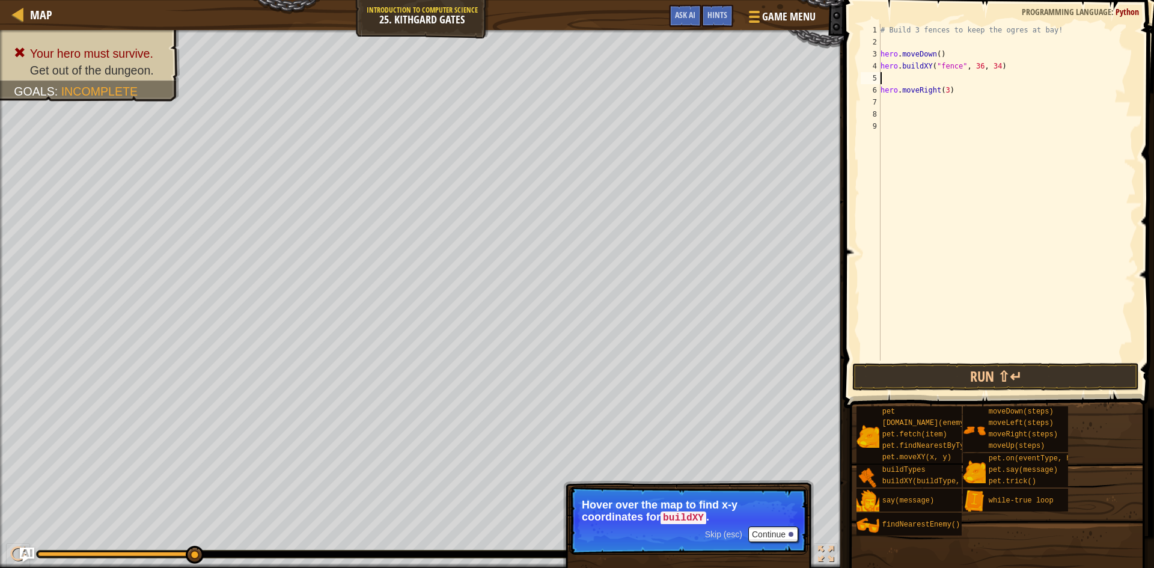
paste textarea "hero.buildXY("fence", 36, 34)"
click at [983, 365] on button "Run ⇧↵" at bounding box center [995, 377] width 287 height 28
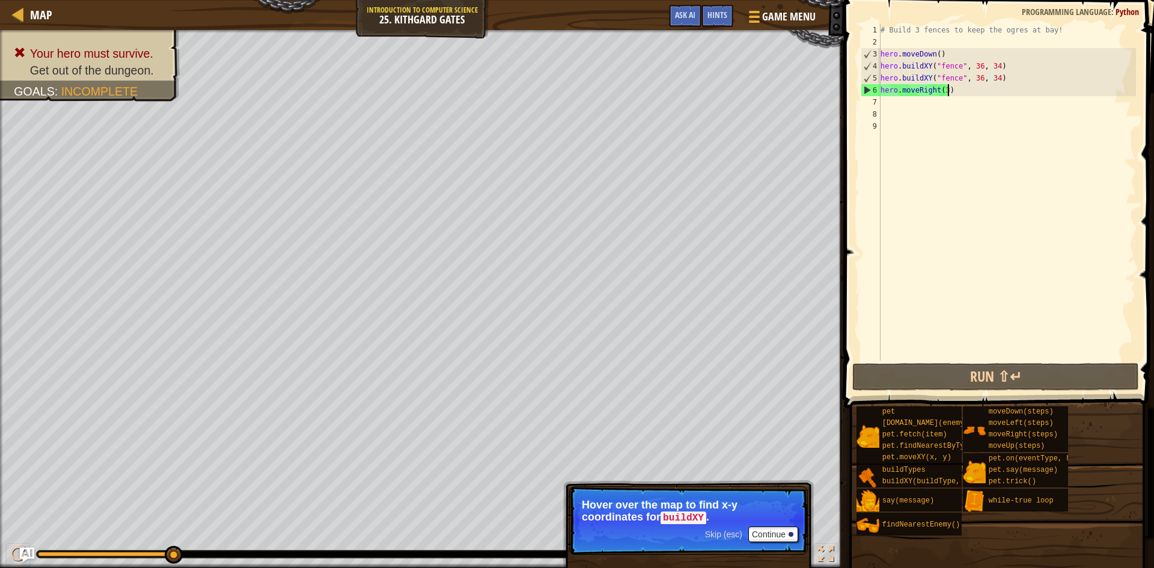
click at [959, 91] on div "# Build 3 fences to keep the ogres at bay! hero . moveDown ( ) hero . buildXY (…" at bounding box center [1007, 204] width 258 height 361
click at [992, 79] on div "# Build 3 fences to keep the ogres at bay! hero . moveDown ( ) hero . buildXY (…" at bounding box center [1007, 204] width 258 height 361
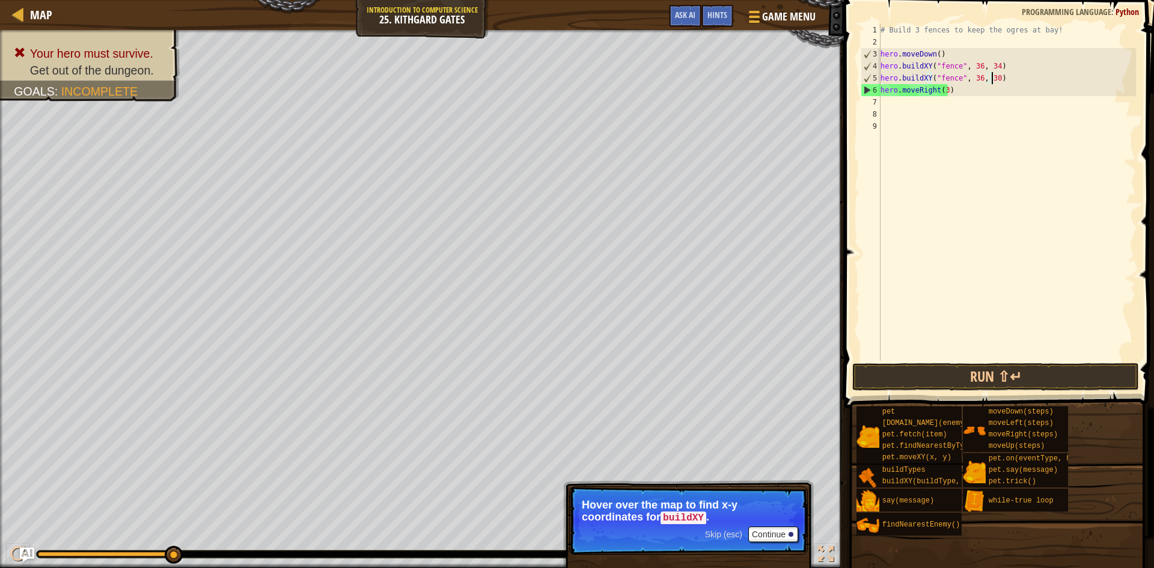
scroll to position [5, 9]
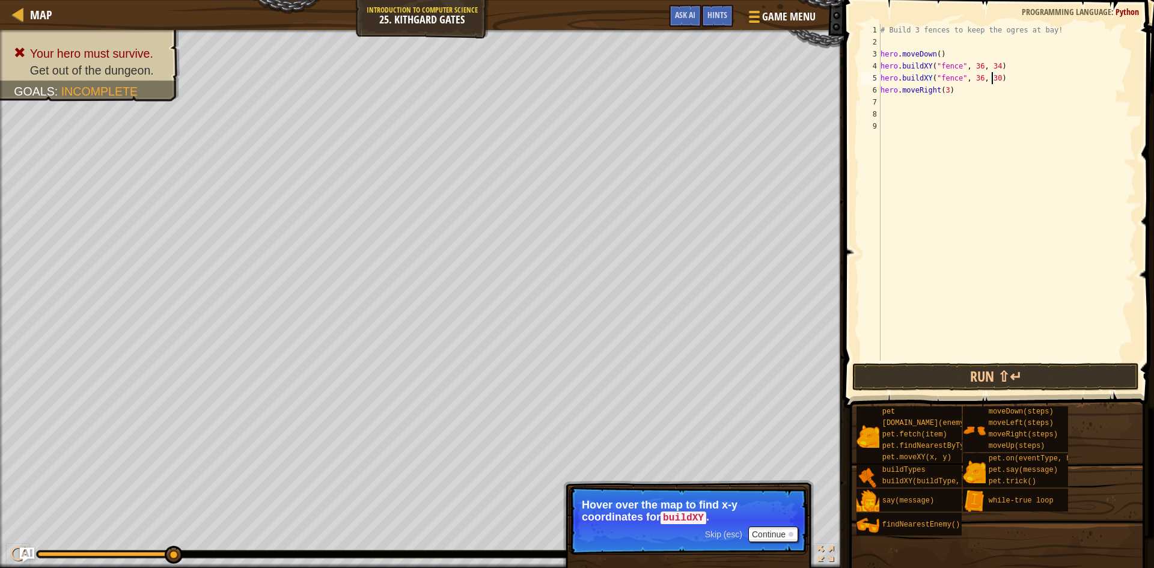
click at [1027, 71] on div "# Build 3 fences to keep the ogres at bay! hero . moveDown ( ) hero . buildXY (…" at bounding box center [1007, 204] width 258 height 361
click at [1012, 82] on div "# Build 3 fences to keep the ogres at bay! hero . moveDown ( ) hero . buildXY (…" at bounding box center [1007, 204] width 258 height 361
type textarea "hero.buildXY("fence", 36, 30)"
paste textarea "hero.buildXY("fence", 36, 34)"
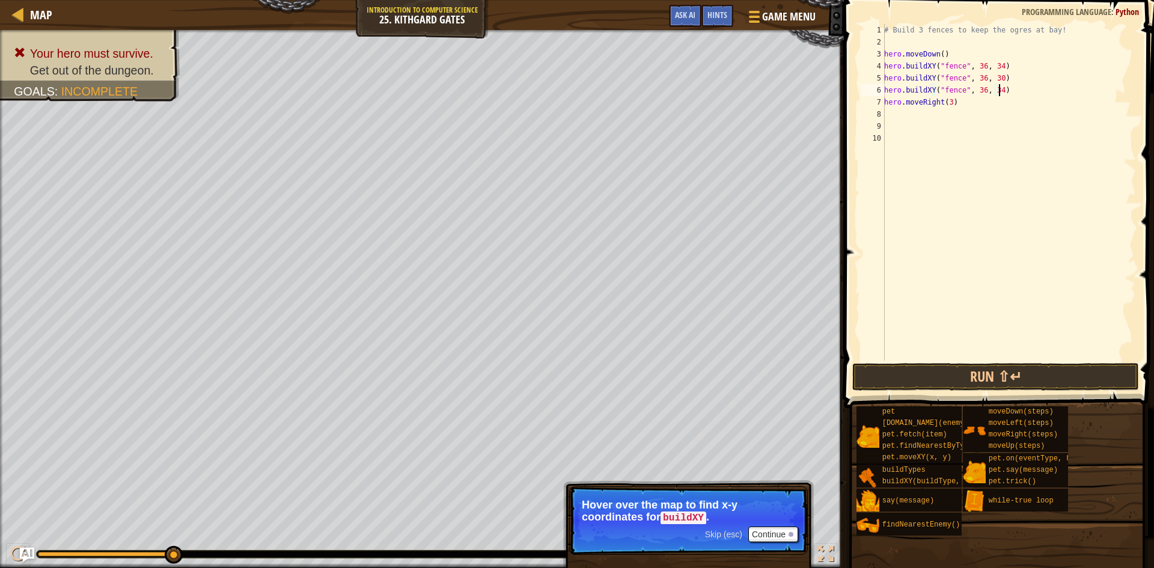
click at [995, 89] on div "# Build 3 fences to keep the ogres at bay! hero . moveDown ( ) hero . buildXY (…" at bounding box center [1009, 204] width 254 height 361
type textarea "hero.buildXY("fence", 36, 26)"
drag, startPoint x: 1062, startPoint y: 386, endPoint x: 1055, endPoint y: 384, distance: 7.0
click at [1060, 386] on button "Run ⇧↵" at bounding box center [995, 377] width 287 height 28
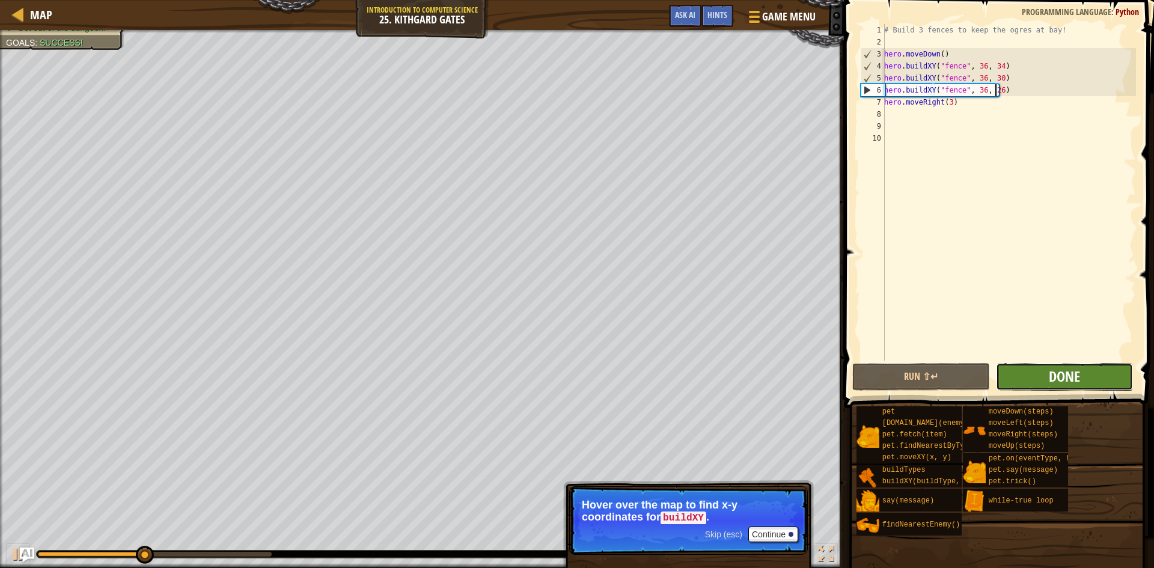
click at [1077, 368] on span "Done" at bounding box center [1064, 376] width 31 height 19
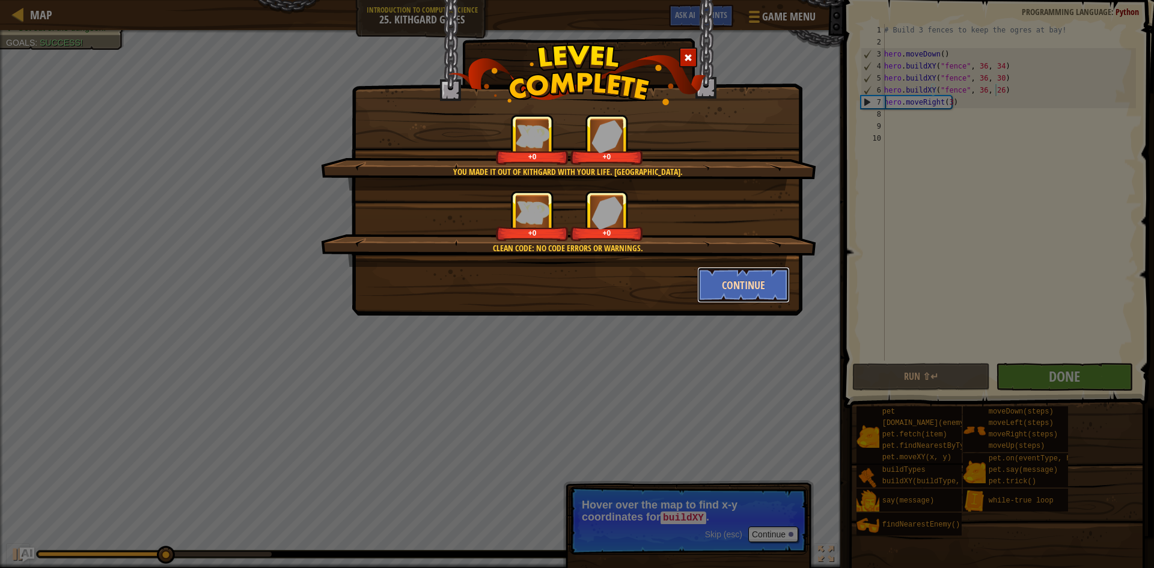
click at [720, 284] on button "Continue" at bounding box center [743, 285] width 93 height 36
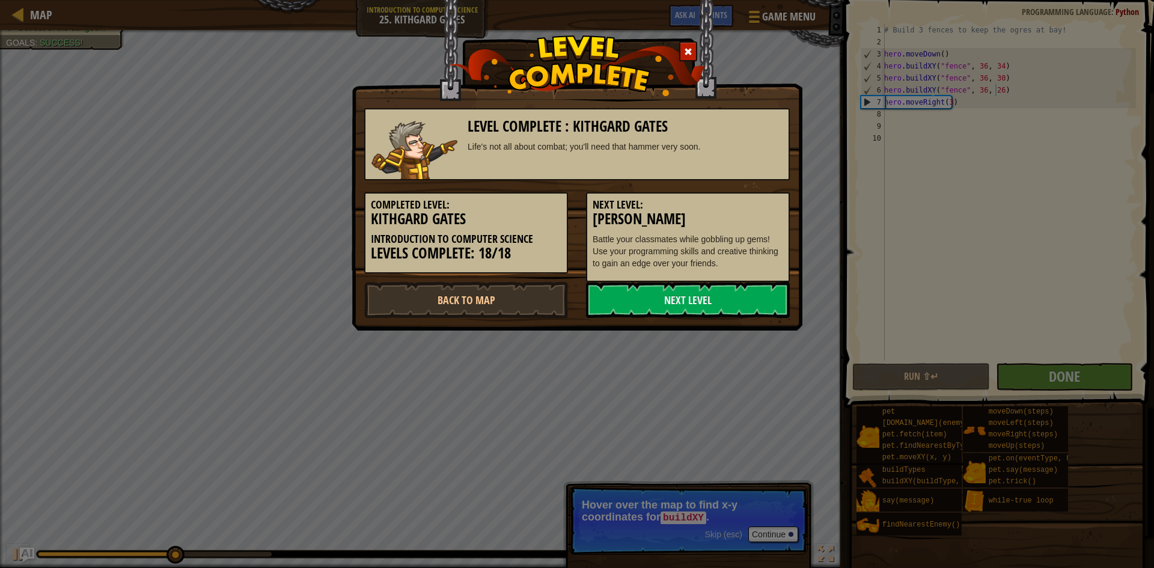
click at [720, 284] on link "Next Level" at bounding box center [688, 300] width 204 height 36
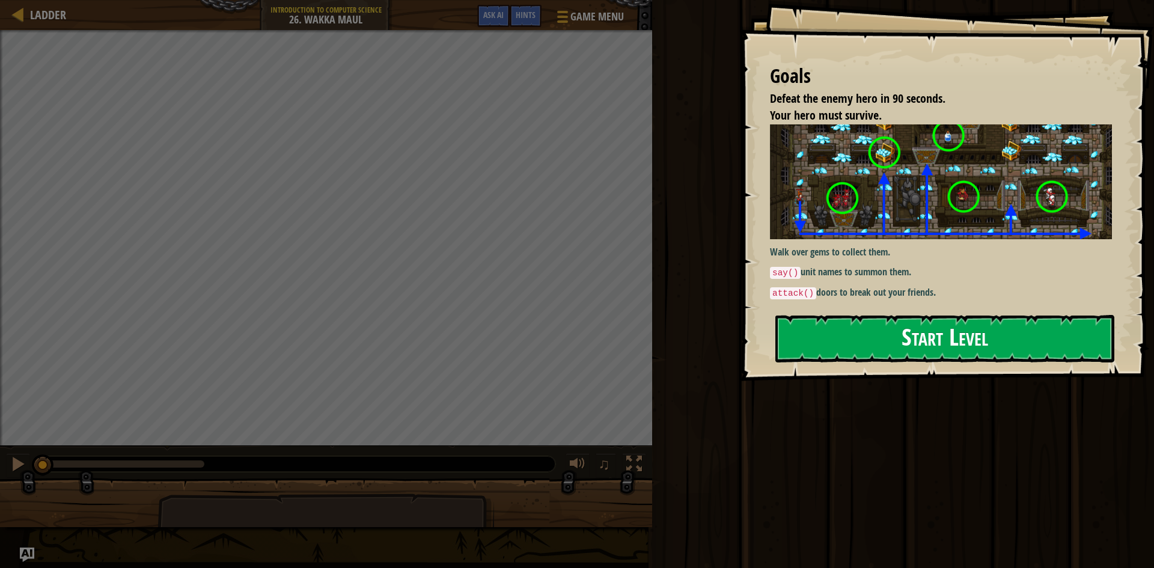
click at [938, 331] on button "Start Level" at bounding box center [944, 338] width 339 height 47
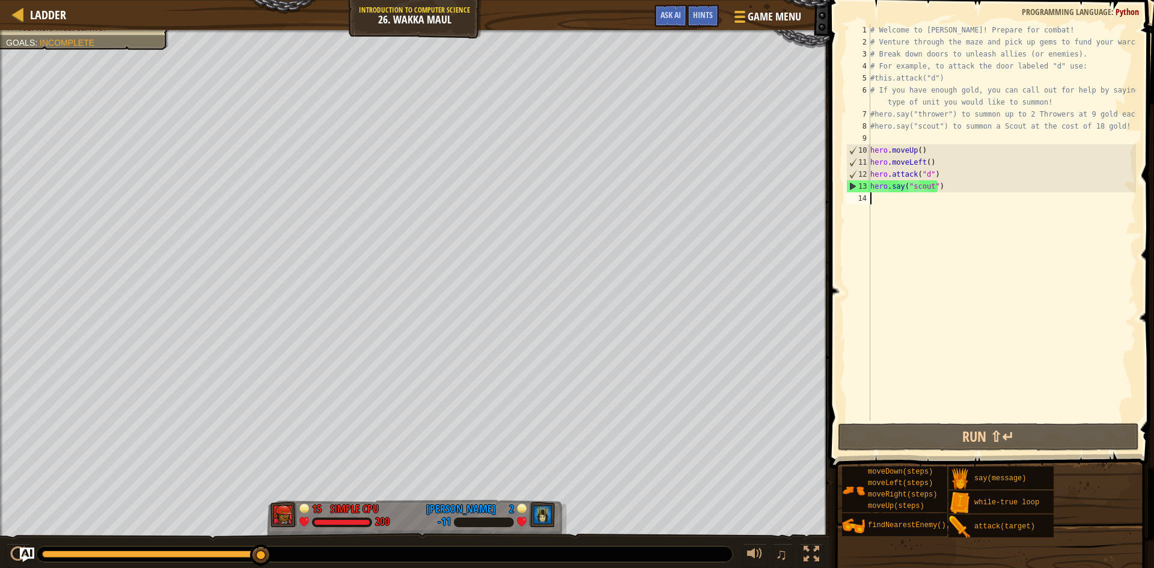
click at [962, 182] on div "# Welcome to [PERSON_NAME]! Prepare for combat! # Venture through the maze and …" at bounding box center [1002, 234] width 268 height 421
drag, startPoint x: 962, startPoint y: 174, endPoint x: 941, endPoint y: 180, distance: 22.1
click at [941, 180] on div "# Welcome to [PERSON_NAME]! Prepare for combat! # Venture through the maze and …" at bounding box center [1002, 234] width 268 height 421
type textarea "hero.say("scout")"
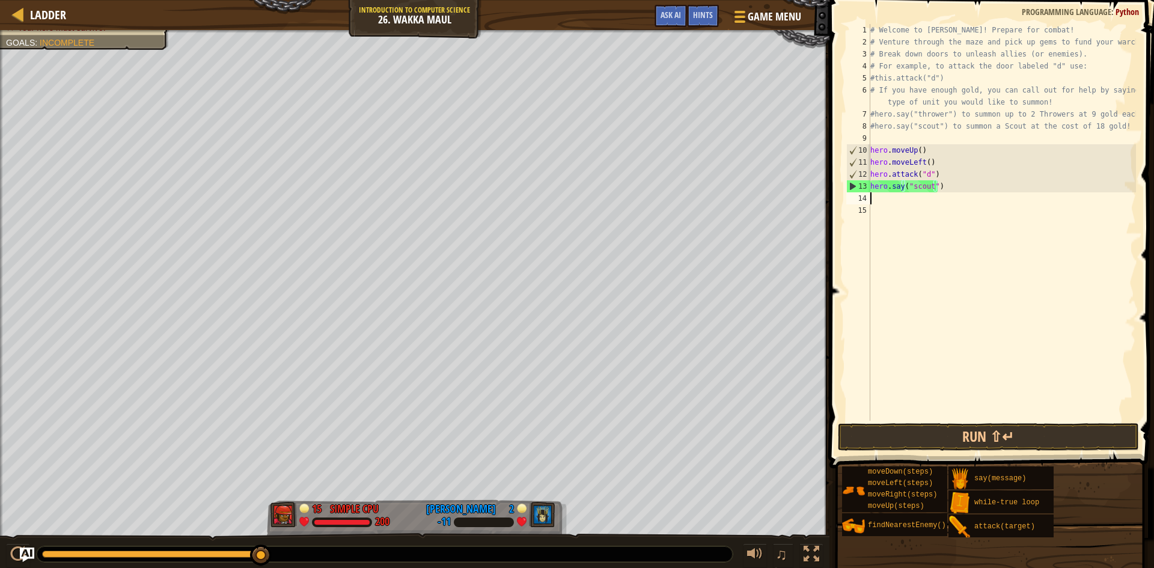
scroll to position [5, 0]
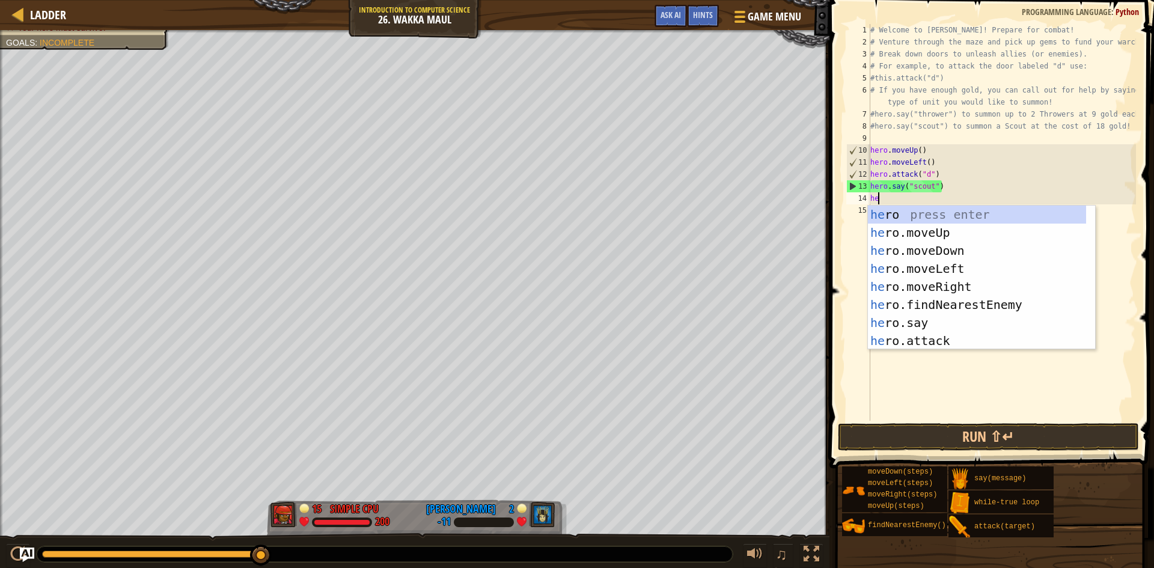
type textarea "her"
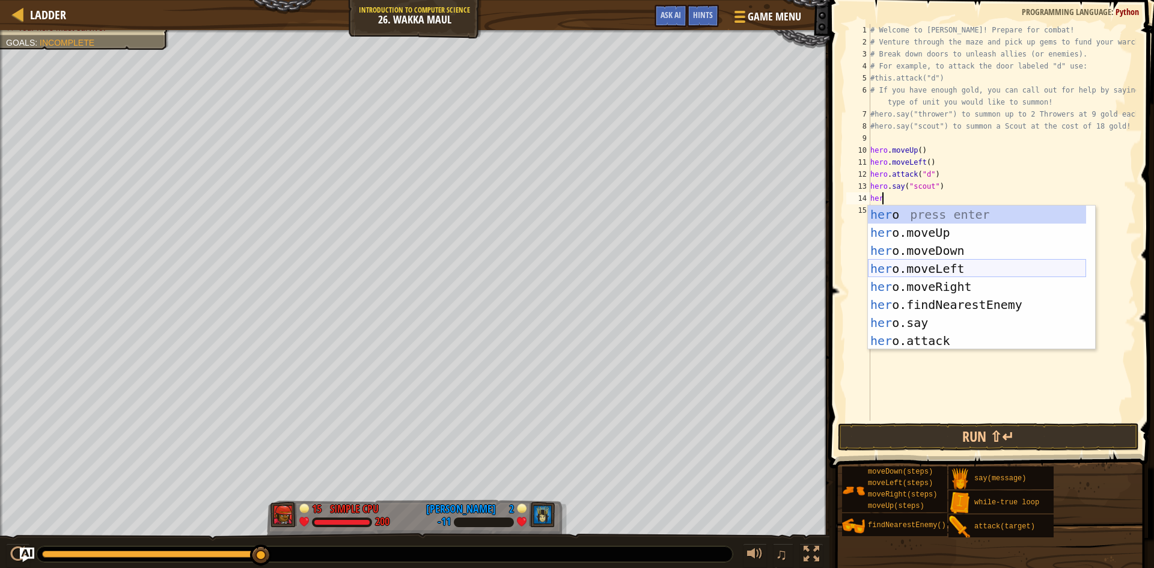
click at [960, 263] on div "her o press enter her o.moveUp press enter her o.moveDown press enter her o.mov…" at bounding box center [977, 296] width 218 height 180
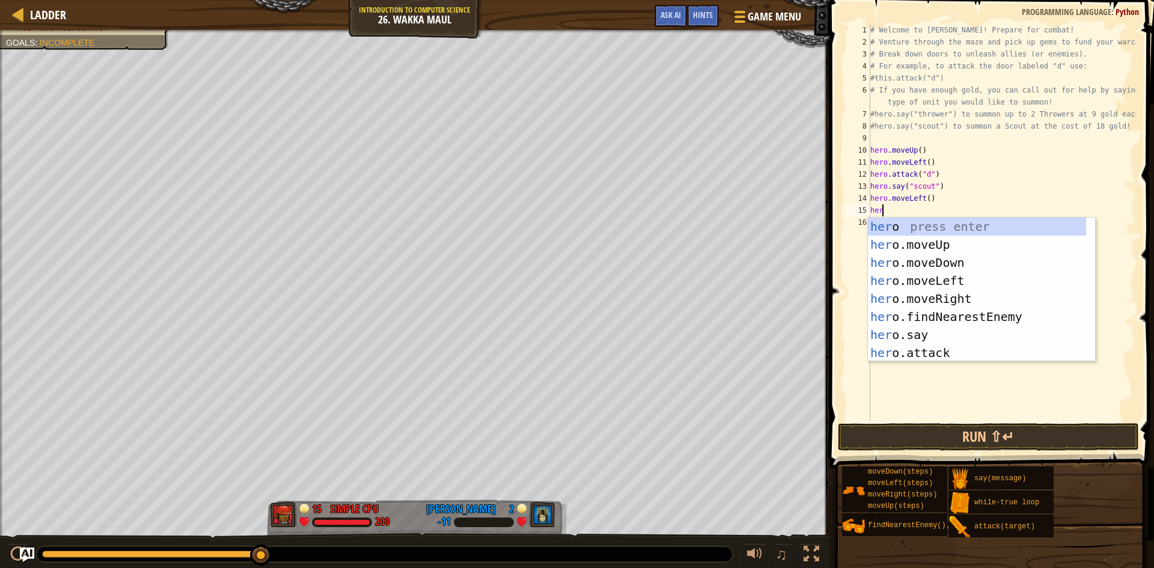
type textarea "hero"
click at [906, 260] on div "hero press enter hero .moveUp press enter hero .moveDown press enter hero .move…" at bounding box center [977, 308] width 218 height 180
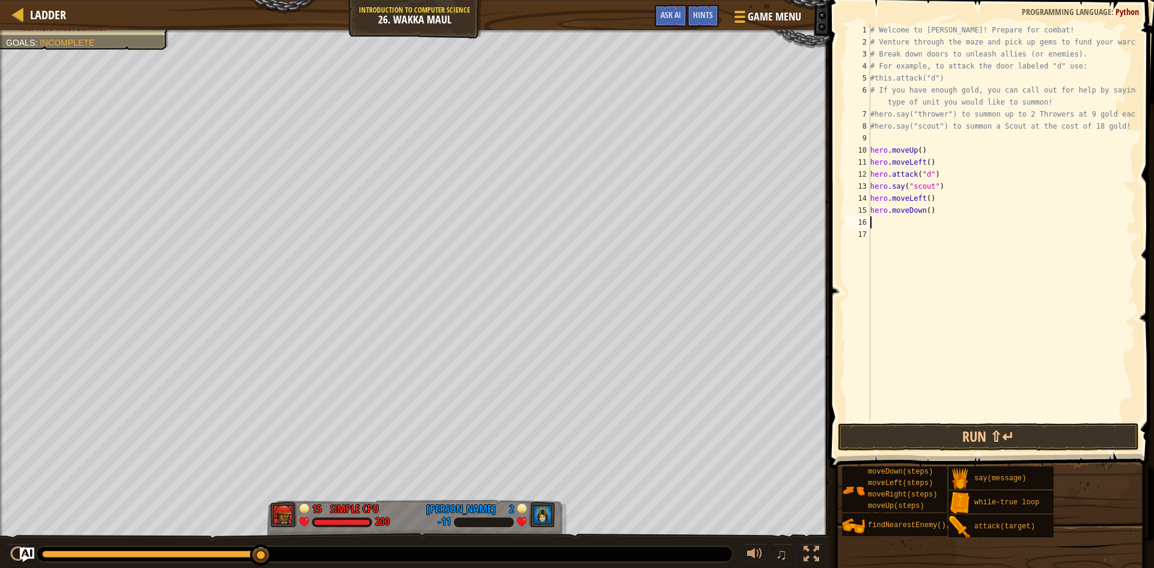
scroll to position [5, 0]
click at [926, 210] on div "# Welcome to [PERSON_NAME]! Prepare for combat! # Venture through the maze and …" at bounding box center [1002, 234] width 268 height 421
click at [953, 426] on button "Run ⇧↵" at bounding box center [988, 437] width 301 height 28
type textarea "hero.moveDown(4)"
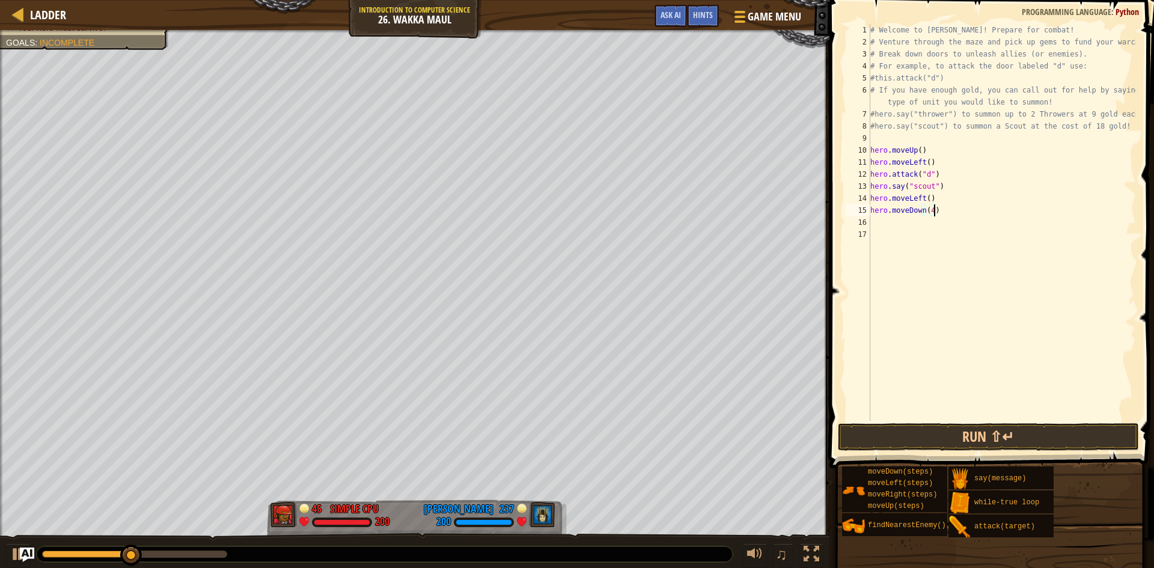
drag, startPoint x: 858, startPoint y: 411, endPoint x: 1067, endPoint y: 200, distance: 296.7
click at [1099, 208] on div "# Welcome to [PERSON_NAME]! Prepare for combat! # Venture through the maze and …" at bounding box center [1002, 234] width 268 height 421
type textarea "hero."
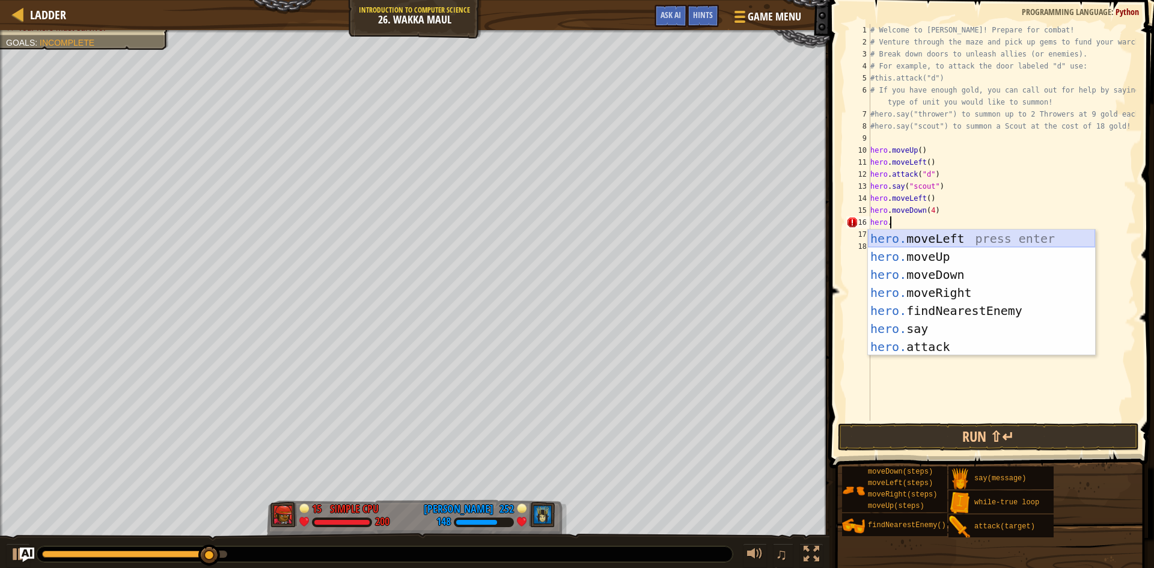
click at [922, 242] on div "hero. moveLeft press enter hero. moveUp press enter hero. moveDown press enter …" at bounding box center [981, 311] width 227 height 162
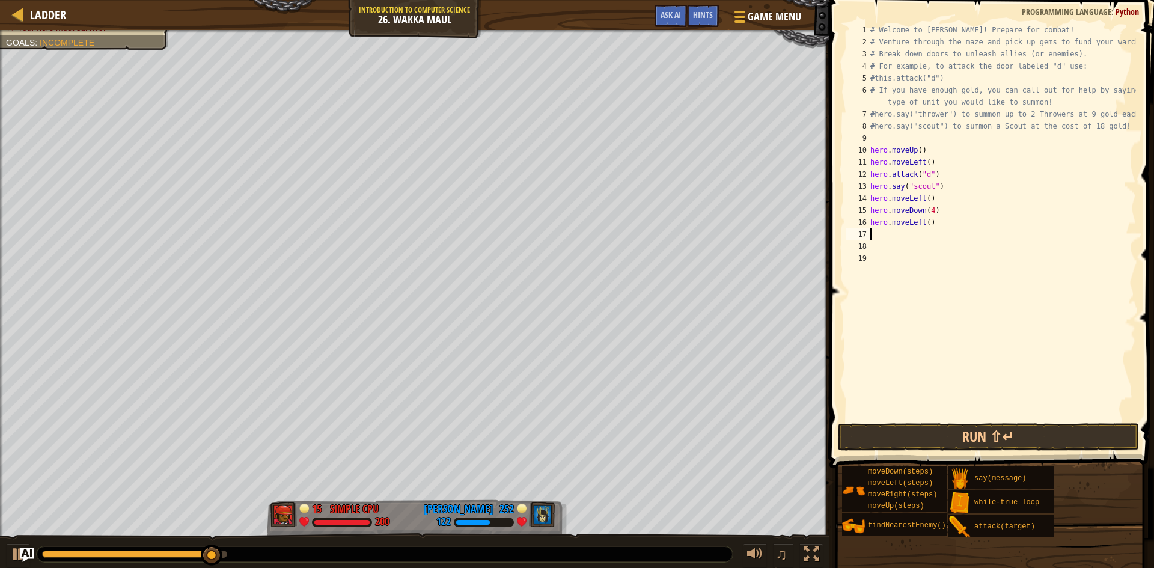
click at [928, 223] on div "# Welcome to [PERSON_NAME]! Prepare for combat! # Venture through the maze and …" at bounding box center [1002, 234] width 268 height 421
click at [926, 221] on div "# Welcome to [PERSON_NAME]! Prepare for combat! # Venture through the maze and …" at bounding box center [1002, 234] width 268 height 421
type textarea "hero.moveLeft(2)"
click at [939, 221] on div "# Welcome to [PERSON_NAME]! Prepare for combat! # Venture through the maze and …" at bounding box center [1002, 234] width 268 height 421
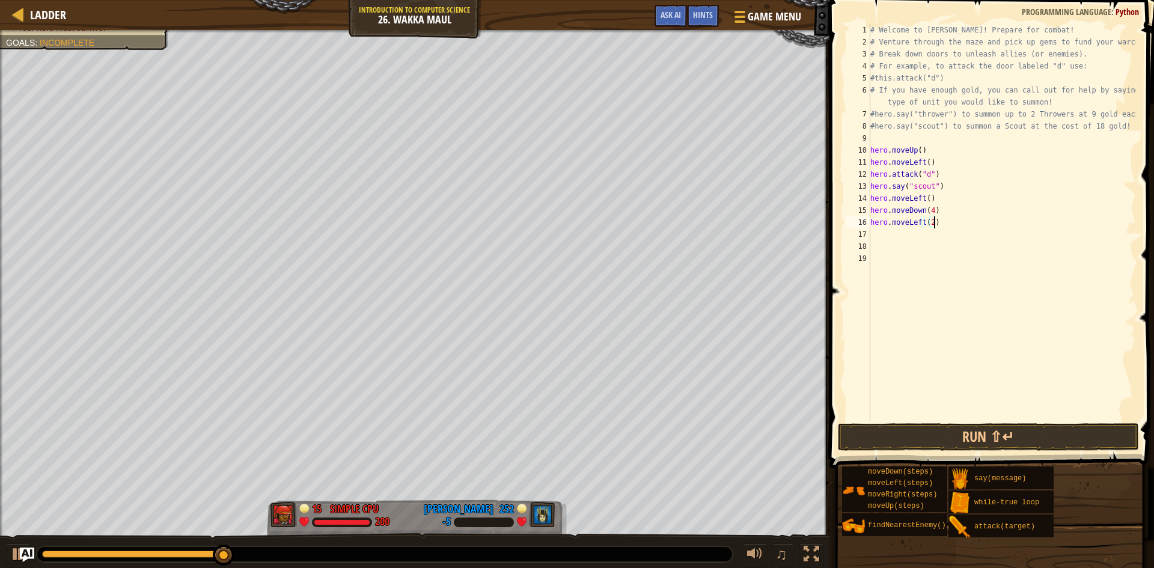
scroll to position [5, 0]
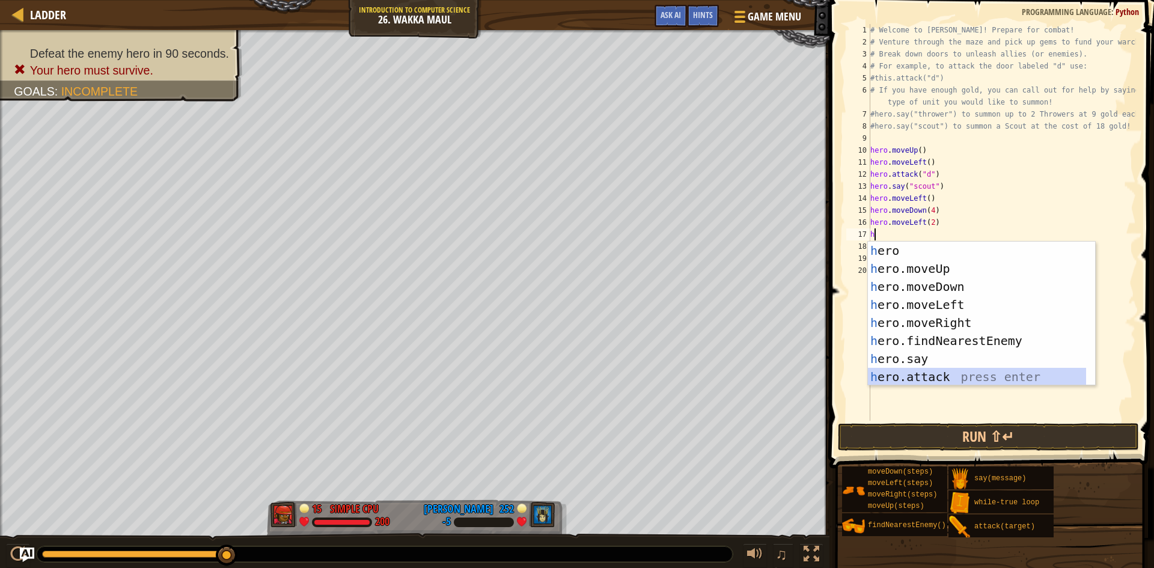
click at [903, 377] on div "h ero press enter h ero.moveUp press enter h ero.moveDown press enter h ero.mov…" at bounding box center [977, 332] width 218 height 180
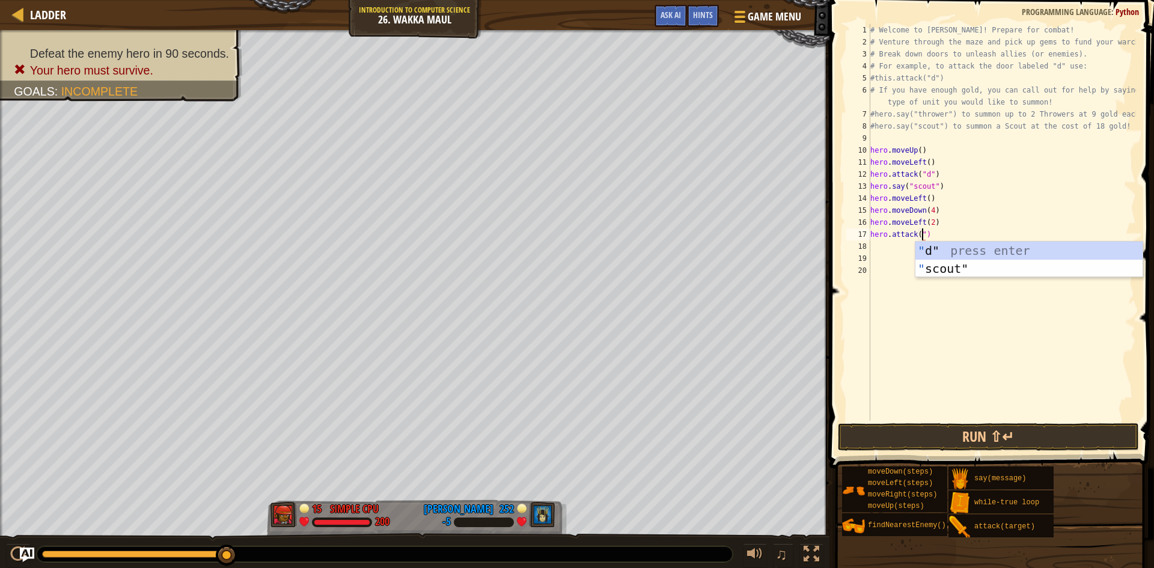
scroll to position [5, 4]
click at [944, 232] on div "# Welcome to [PERSON_NAME]! Prepare for combat! # Venture through the maze and …" at bounding box center [1002, 234] width 268 height 421
click at [908, 183] on div "# Welcome to [PERSON_NAME]! Prepare for combat! # Venture through the maze and …" at bounding box center [1002, 234] width 268 height 421
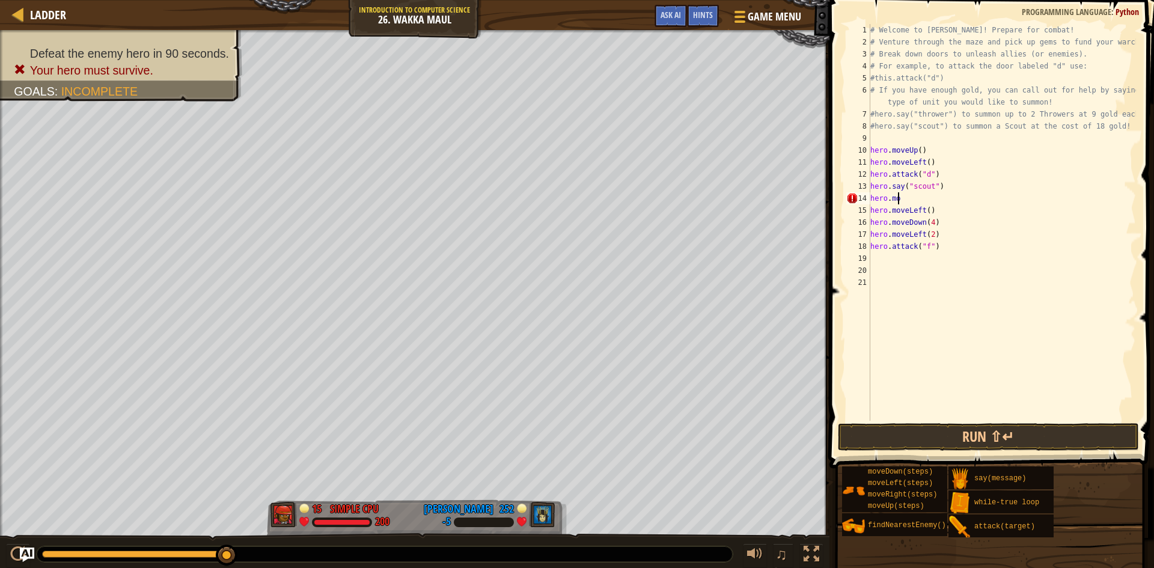
scroll to position [5, 1]
click at [1004, 227] on div "# Welcome to [PERSON_NAME]! Prepare for combat! # Venture through the maze and …" at bounding box center [1002, 234] width 268 height 421
type textarea "hero.moveLeft(2)"
click at [976, 242] on div "# Welcome to [PERSON_NAME]! Prepare for combat! # Venture through the maze and …" at bounding box center [1002, 234] width 268 height 421
type textarea "hero.moveRight"
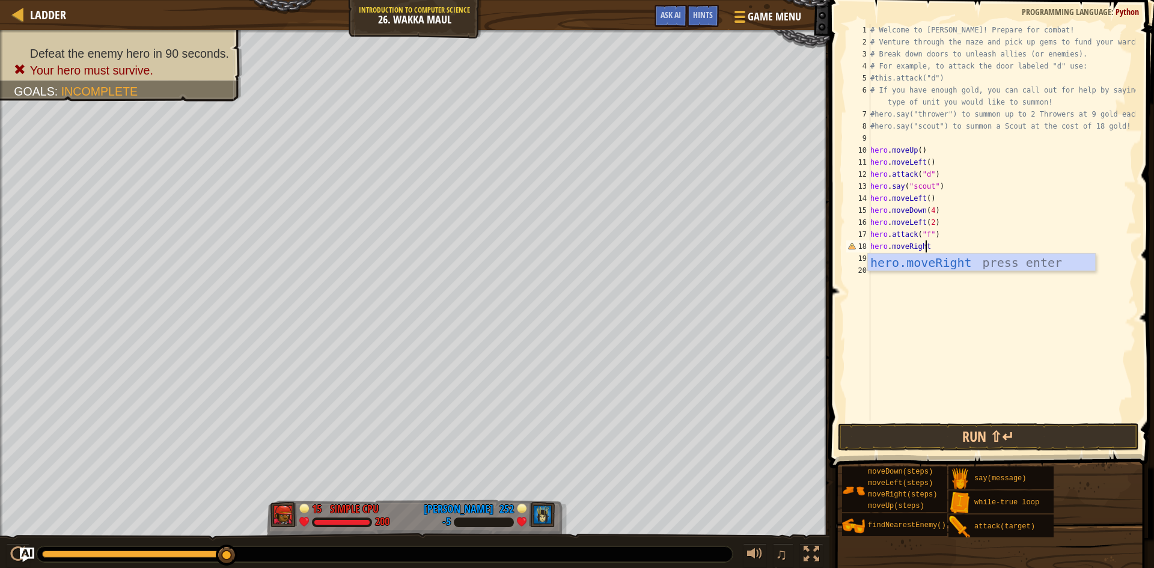
scroll to position [5, 4]
click at [906, 269] on div "hero.moveRight press enter" at bounding box center [981, 281] width 227 height 54
click at [915, 304] on div "# Welcome to [PERSON_NAME]! Prepare for combat! # Venture through the maze and …" at bounding box center [1002, 234] width 268 height 421
click at [912, 426] on button "Run ⇧↵" at bounding box center [988, 437] width 301 height 28
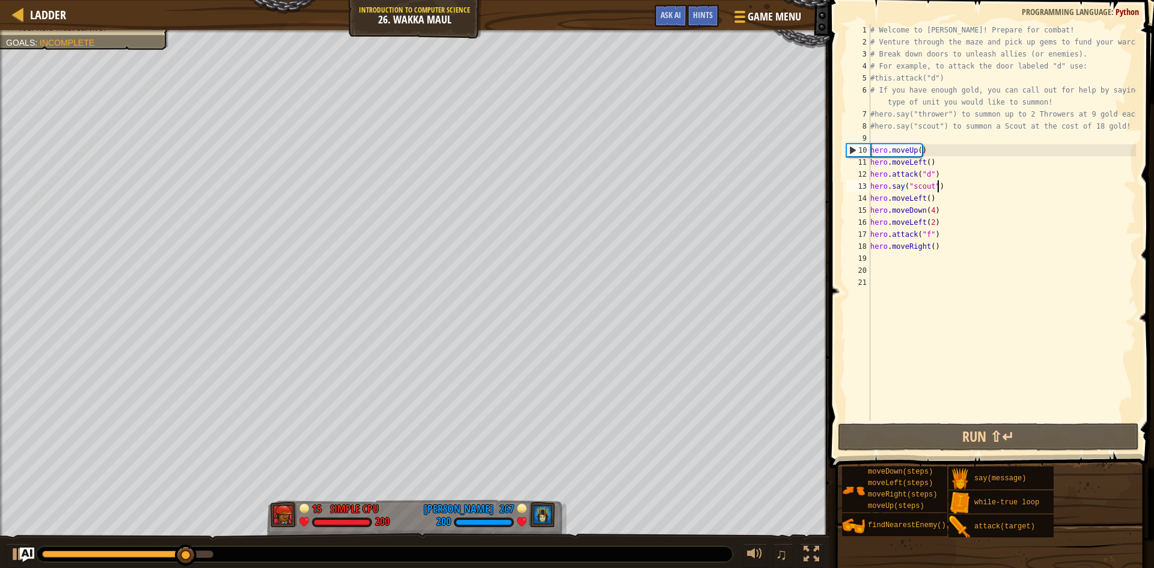
click at [949, 185] on div "# Welcome to [PERSON_NAME]! Prepare for combat! # Venture through the maze and …" at bounding box center [1002, 234] width 268 height 421
click at [925, 248] on div "# Welcome to [PERSON_NAME]! Prepare for combat! # Venture through the maze and …" at bounding box center [1002, 234] width 268 height 421
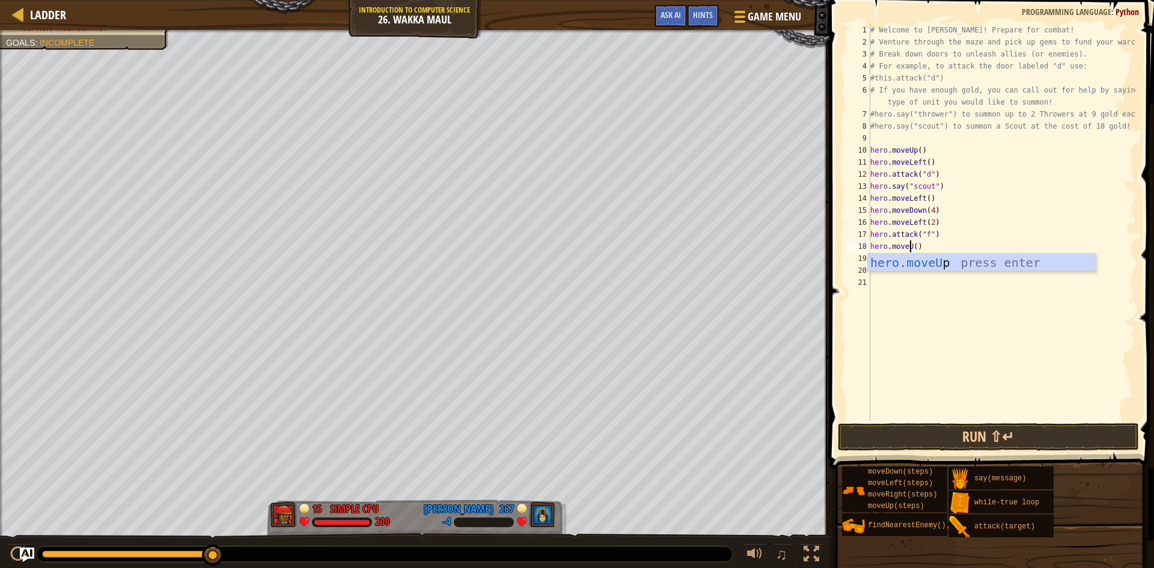
type textarea "hero.moveUp()"
click at [932, 246] on div "# Welcome to [PERSON_NAME]! Prepare for combat! # Venture through the maze and …" at bounding box center [1002, 234] width 268 height 421
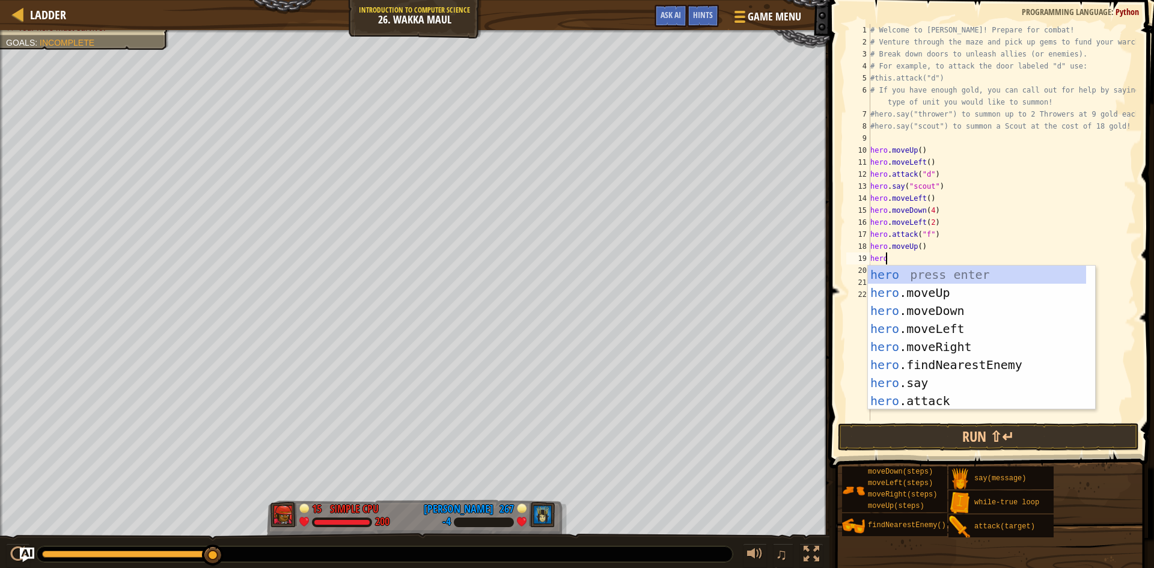
scroll to position [5, 1]
type textarea "hero."
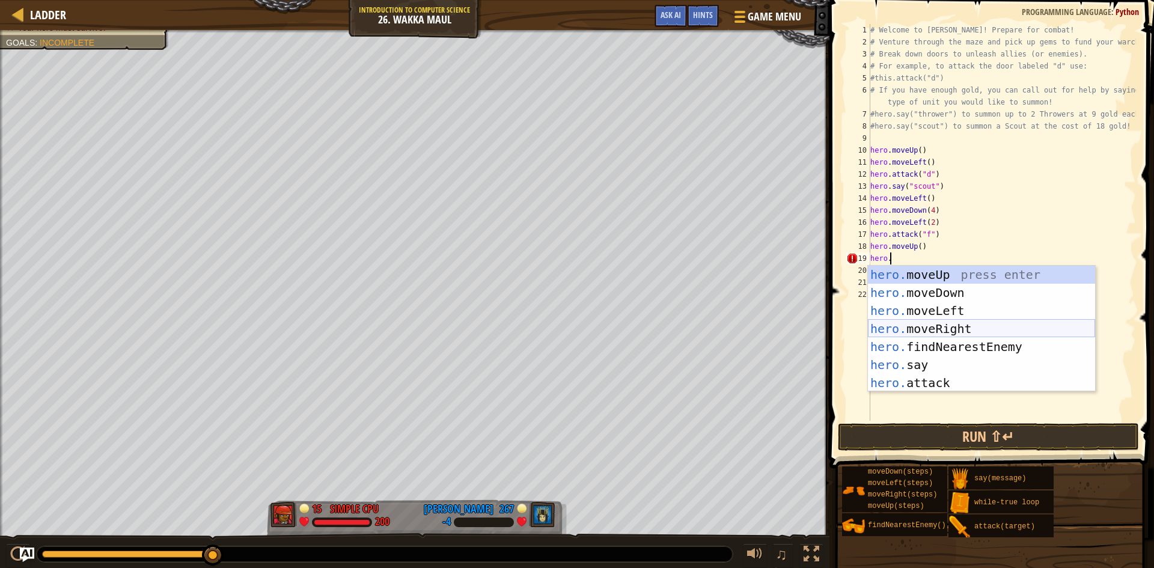
click at [974, 331] on div "hero. moveUp press enter hero. moveDown press enter hero. moveLeft press enter …" at bounding box center [981, 347] width 227 height 162
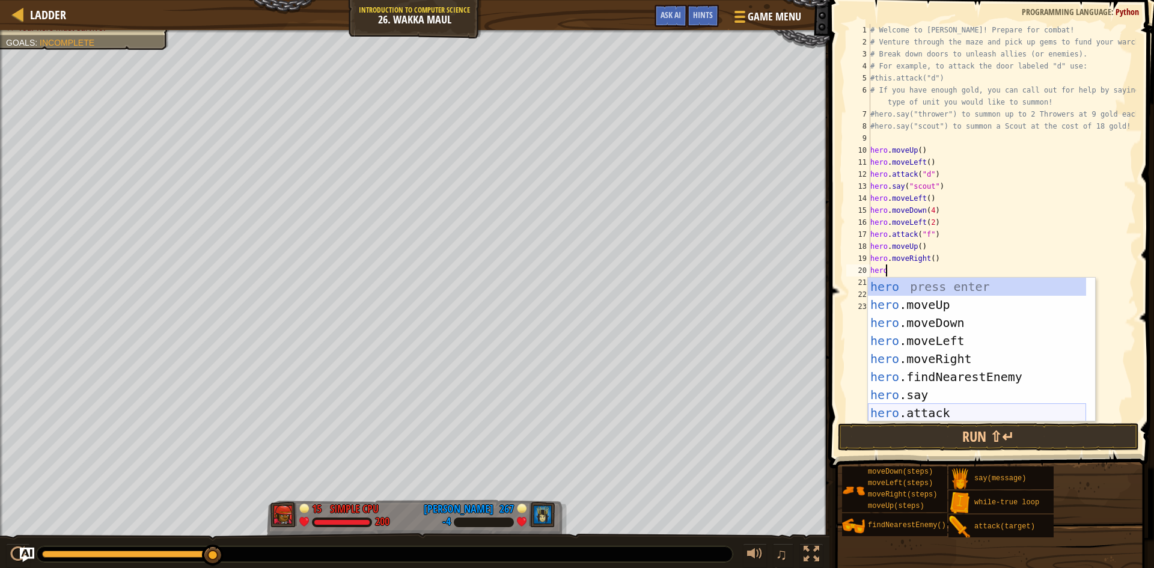
click at [930, 411] on div "hero press enter hero .moveUp press enter hero .moveDown press enter hero .move…" at bounding box center [977, 368] width 218 height 180
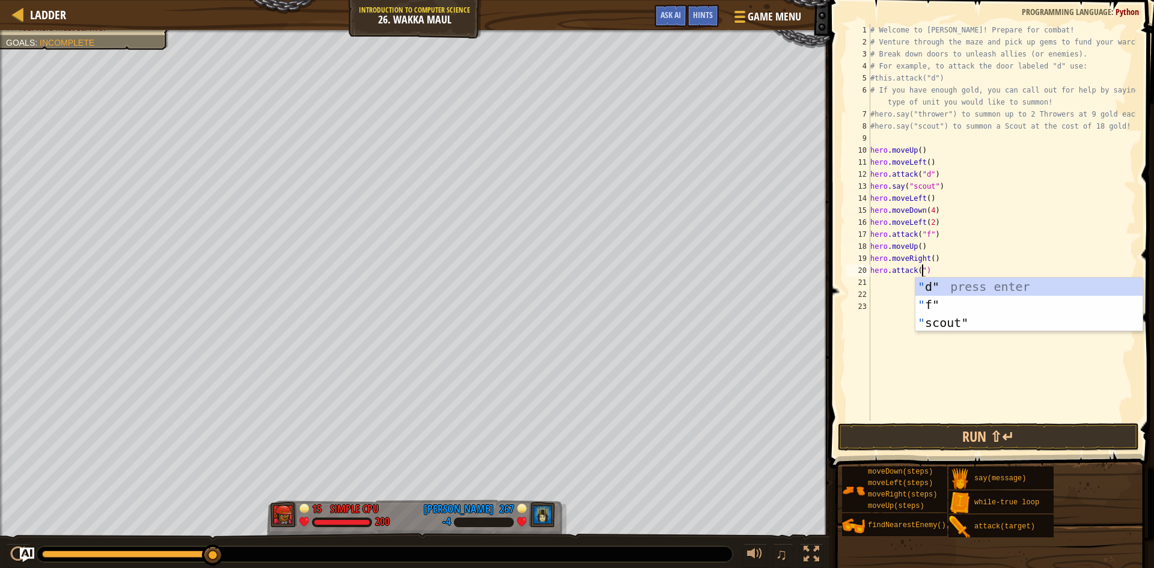
scroll to position [5, 4]
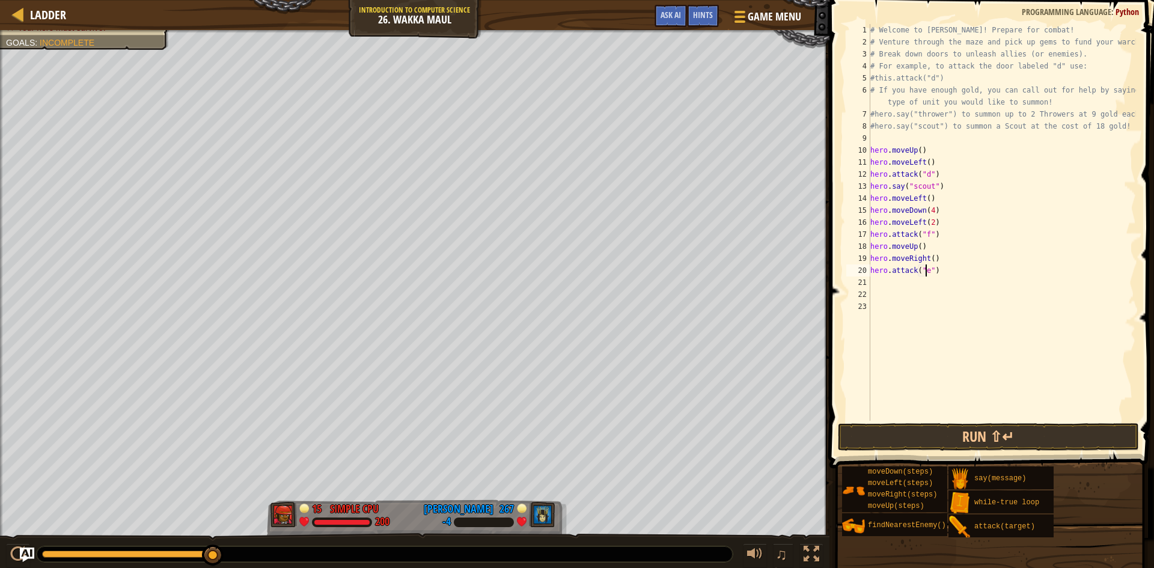
click at [954, 270] on div "# Welcome to [PERSON_NAME]! Prepare for combat! # Venture through the maze and …" at bounding box center [1002, 234] width 268 height 421
drag, startPoint x: 909, startPoint y: 245, endPoint x: 863, endPoint y: 248, distance: 45.8
click at [863, 248] on div "hero.attack("e") 1 2 3 4 5 6 7 8 9 10 11 12 13 14 15 16 17 18 19 20 21 22 23 # …" at bounding box center [990, 222] width 292 height 397
click at [949, 270] on div "# Welcome to [PERSON_NAME]! Prepare for combat! # Venture through the maze and …" at bounding box center [1002, 234] width 268 height 421
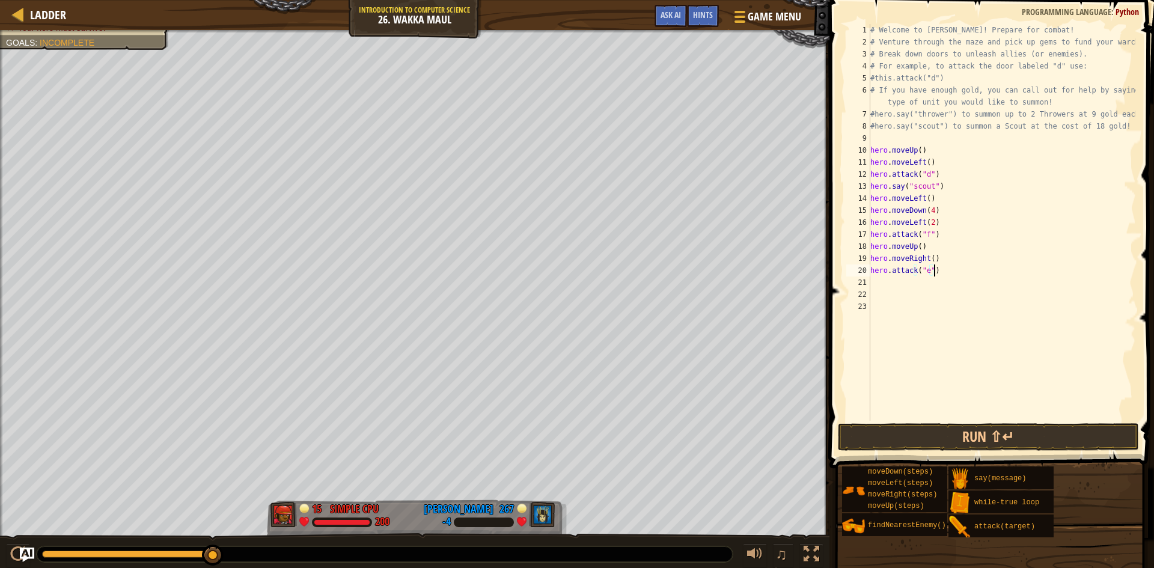
type textarea "hero.attack("e")"
paste textarea "hero.moveUp()"
drag, startPoint x: 938, startPoint y: 221, endPoint x: 861, endPoint y: 221, distance: 76.9
click at [861, 221] on div "hero.moveUp() 1 2 3 4 5 6 7 8 9 10 11 12 13 14 15 16 17 18 19 20 21 22 23 24 # …" at bounding box center [990, 222] width 292 height 397
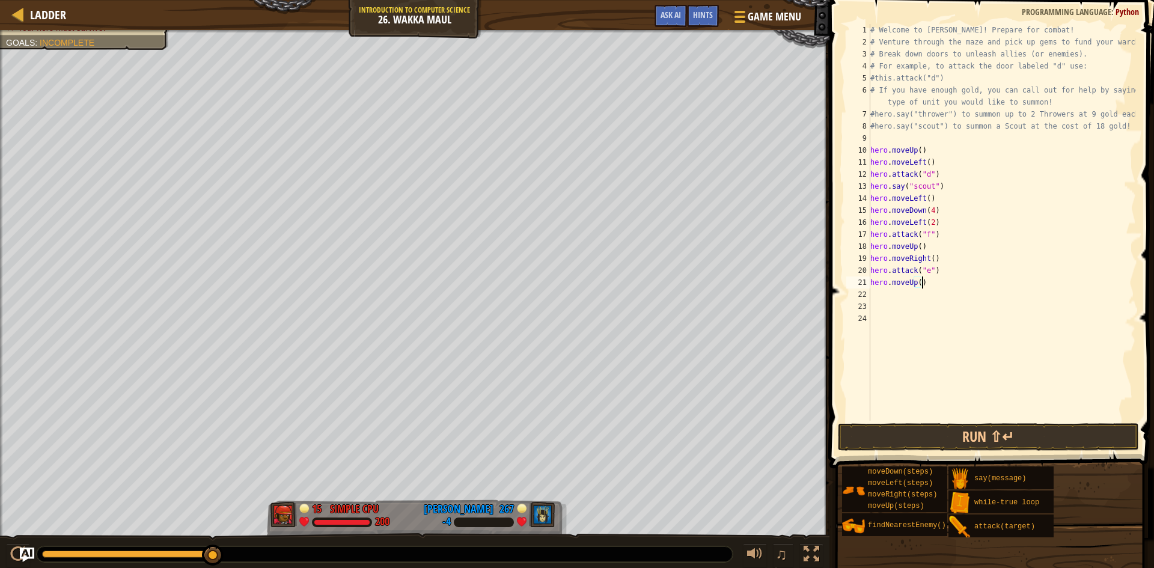
click at [932, 287] on div "# Welcome to [PERSON_NAME]! Prepare for combat! # Venture through the maze and …" at bounding box center [1002, 234] width 268 height 421
type textarea "hero.moveUp()"
paste textarea "hero.moveLeft(2)"
type textarea "hero.moveLeft(2)"
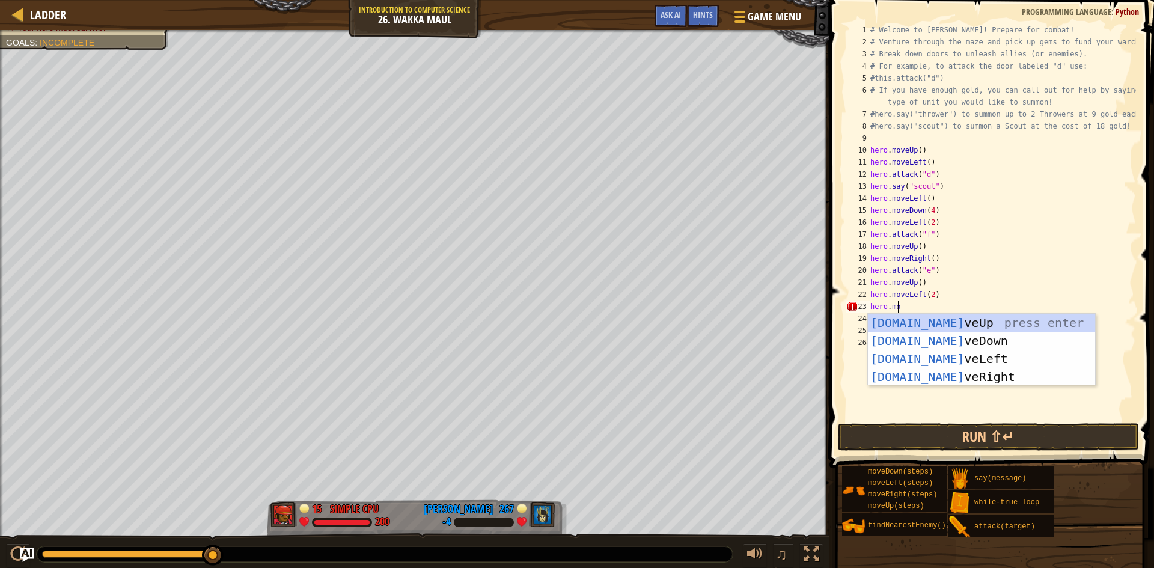
scroll to position [5, 2]
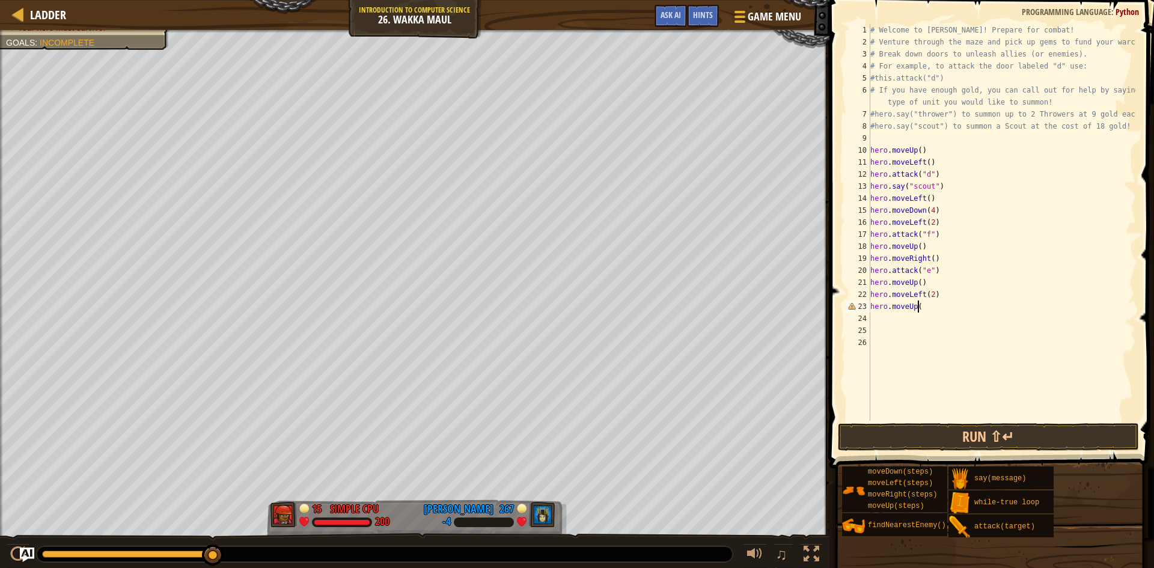
type textarea "hero.moveUp()"
click at [907, 339] on div "hero.att ack press enter" at bounding box center [981, 353] width 227 height 54
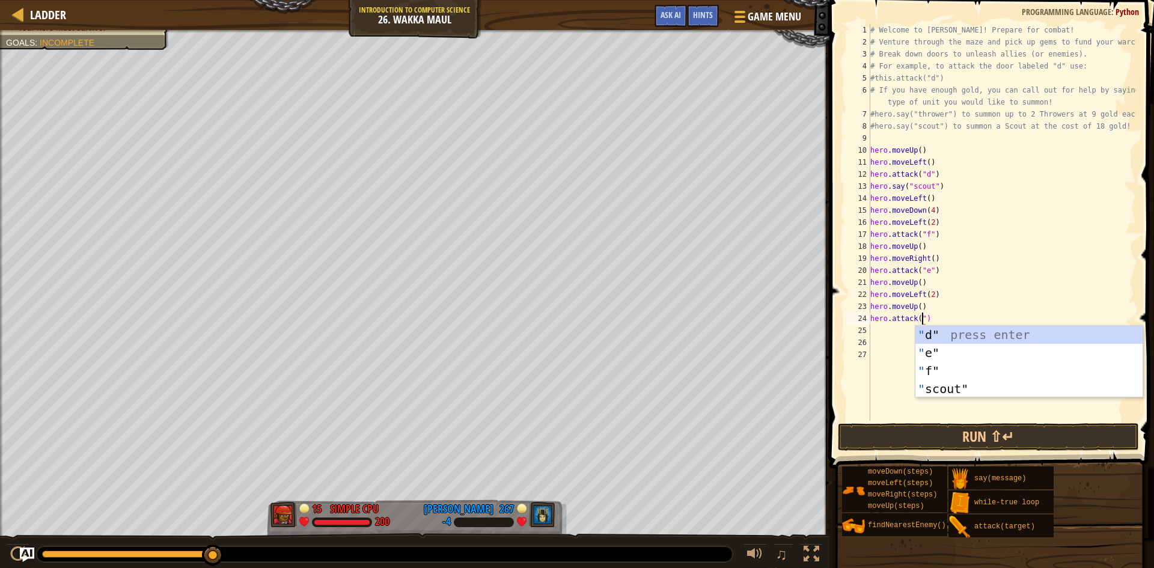
scroll to position [5, 4]
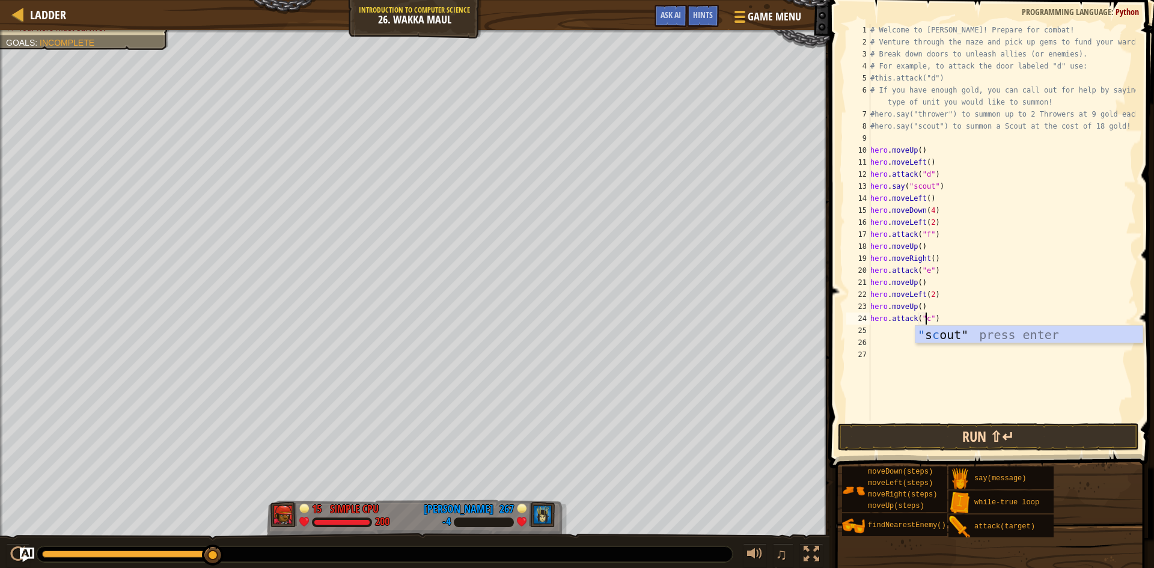
type textarea "hero.attack("c")"
click at [903, 430] on button "Run ⇧↵" at bounding box center [988, 437] width 301 height 28
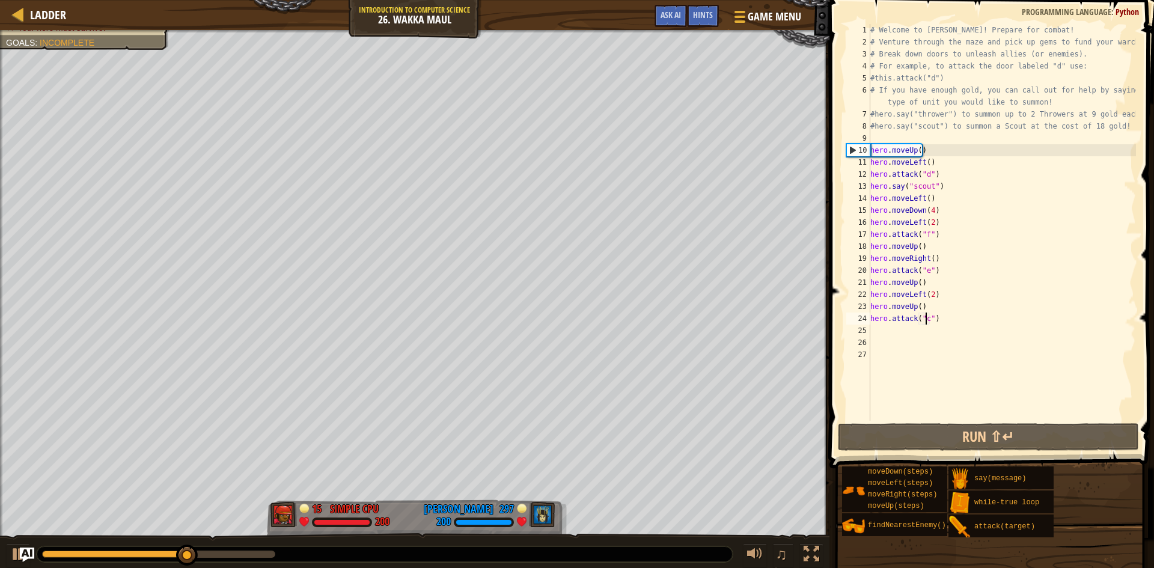
click at [949, 320] on div "# Welcome to [PERSON_NAME]! Prepare for combat! # Venture through the maze and …" at bounding box center [1002, 234] width 268 height 421
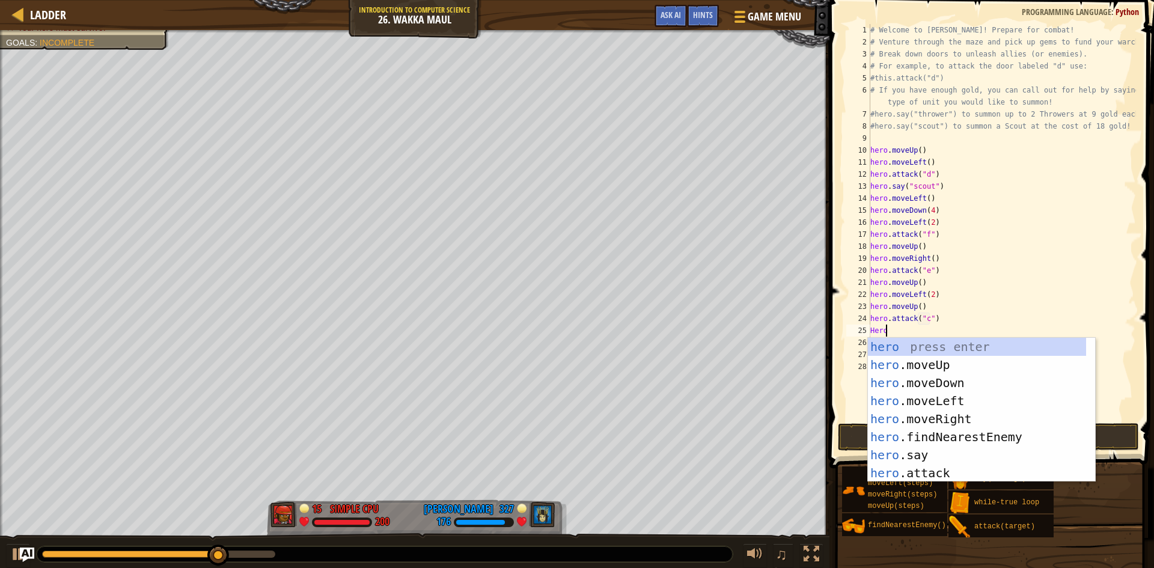
scroll to position [5, 1]
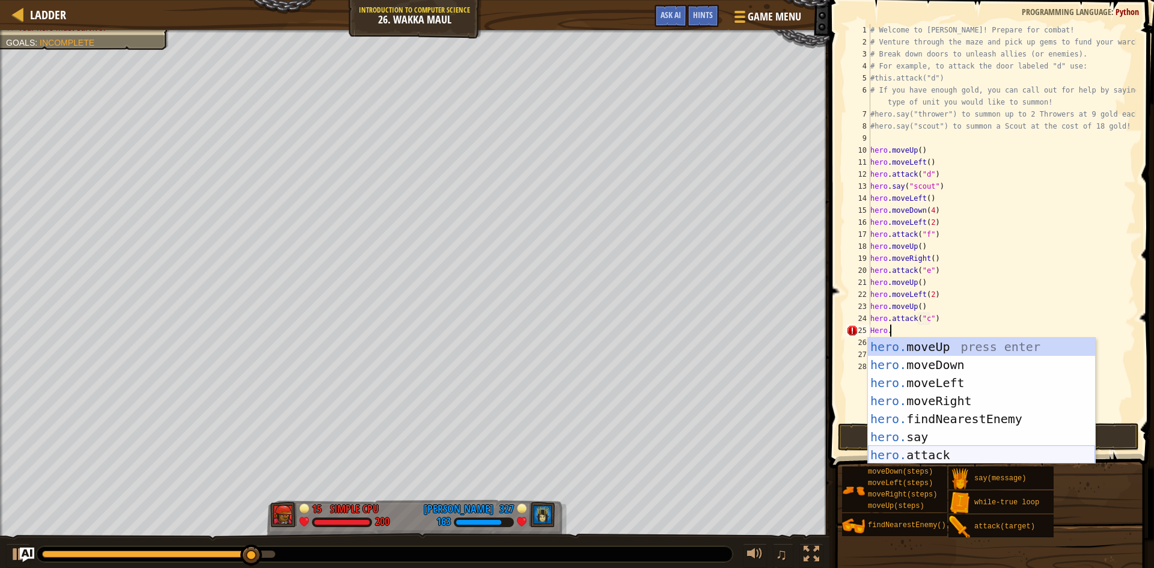
click at [938, 453] on div "hero. moveUp press enter hero. moveDown press enter hero. moveLeft press enter …" at bounding box center [981, 419] width 227 height 162
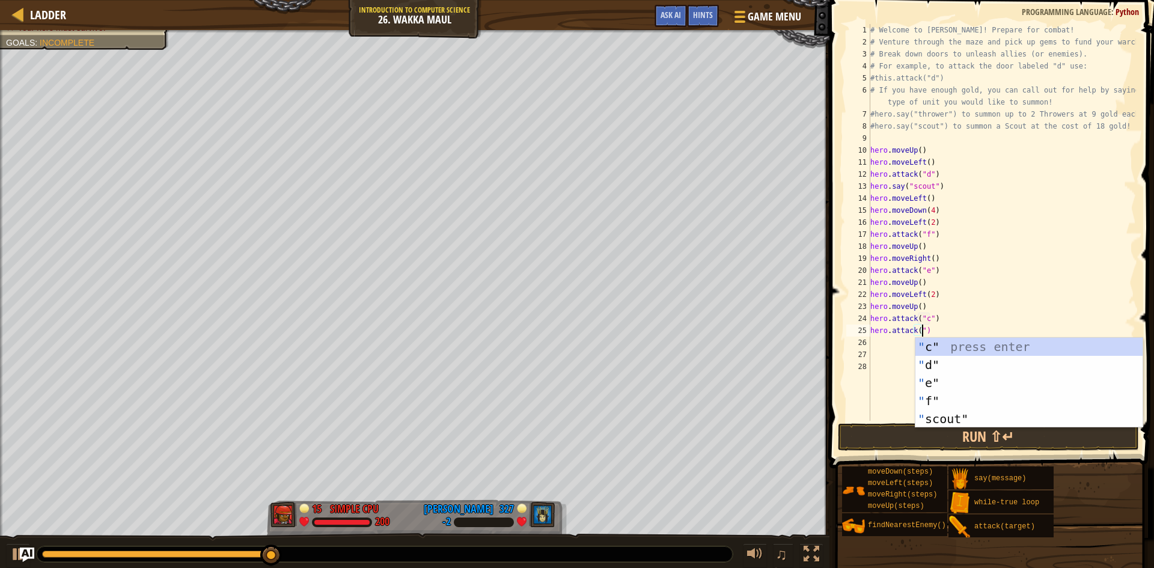
scroll to position [5, 4]
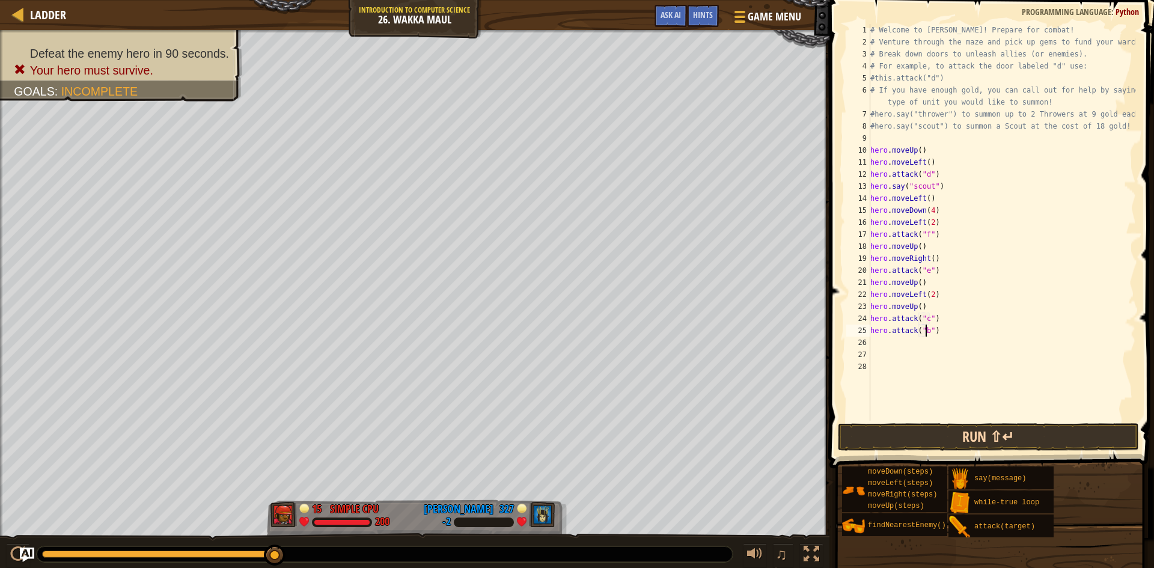
type textarea "hero.attack("b")"
click at [902, 432] on button "Run ⇧↵" at bounding box center [988, 437] width 301 height 28
